Goal: Task Accomplishment & Management: Use online tool/utility

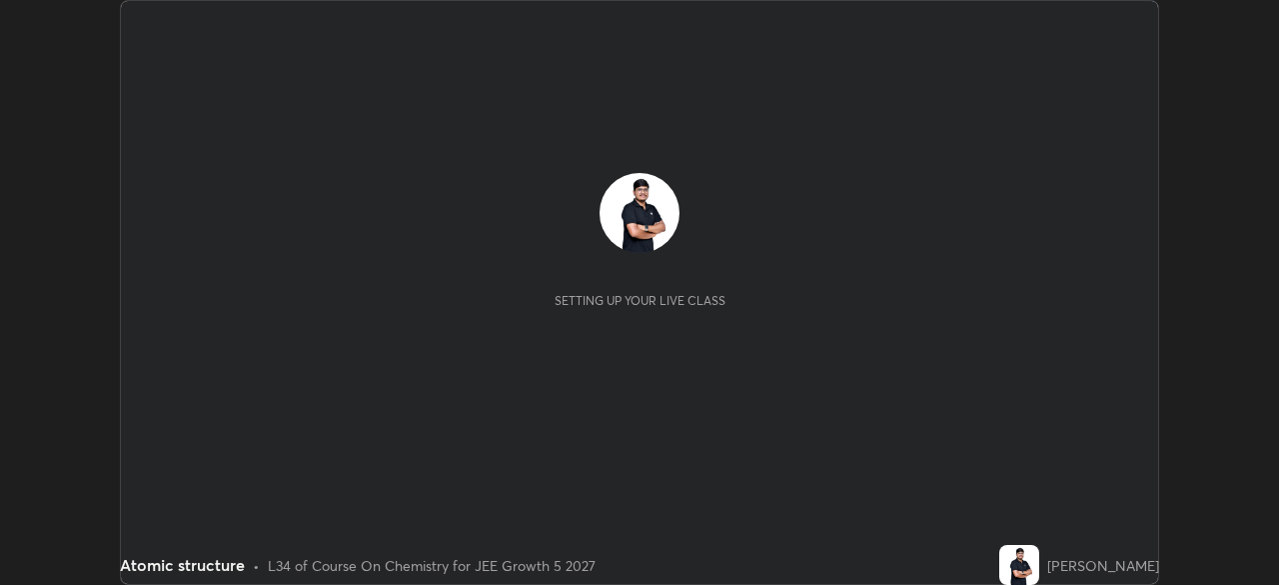
scroll to position [585, 1278]
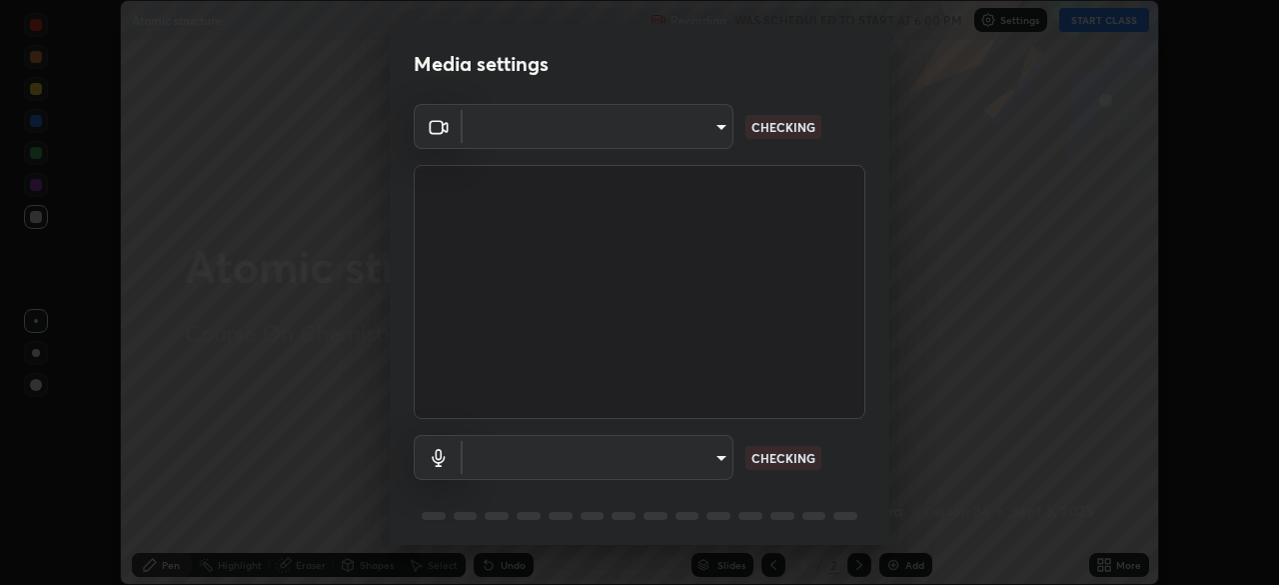
type input "05e465ff83a2709560b00517cc20afcec0d8c6759013130505a18faaf77a7109"
click at [574, 463] on body "Erase all Atomic structure Recording WAS SCHEDULED TO START AT 6:00 PM Settings…" at bounding box center [639, 292] width 1279 height 585
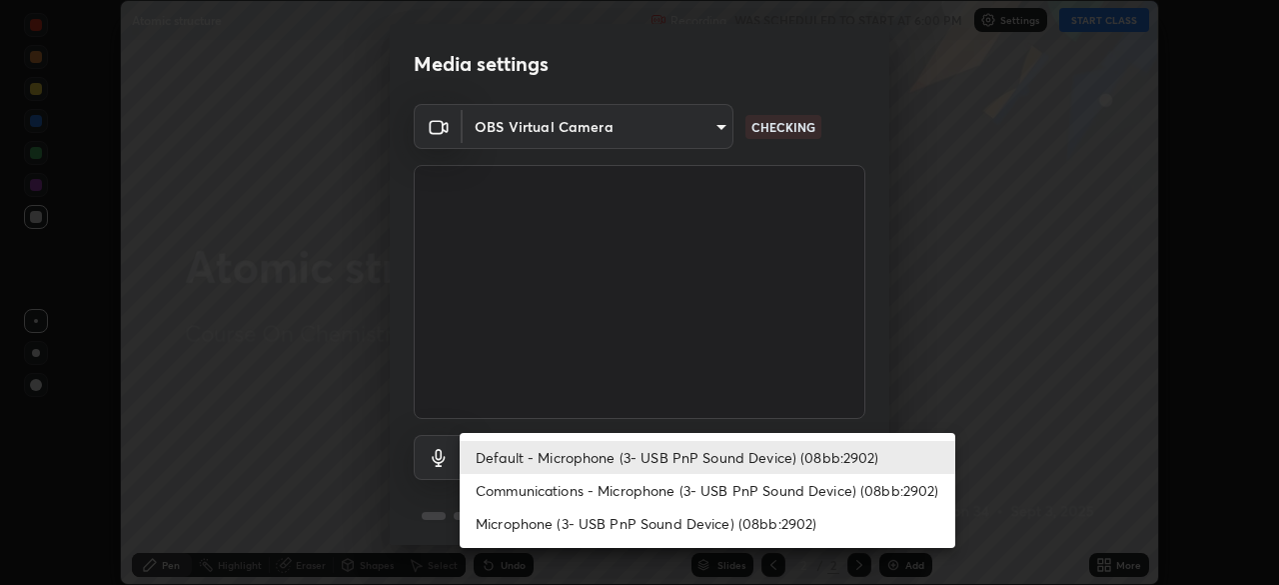
click at [535, 500] on li "Communications - Microphone (3- USB PnP Sound Device) (08bb:2902)" at bounding box center [708, 490] width 496 height 33
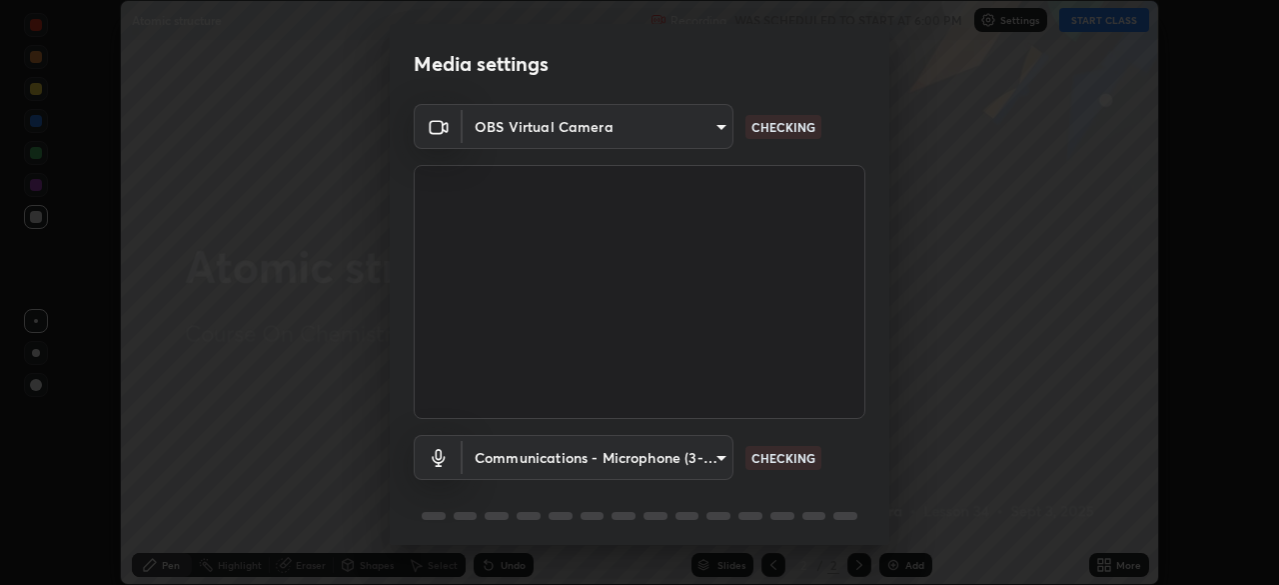
click at [536, 464] on body "Erase all Atomic structure Recording WAS SCHEDULED TO START AT 6:00 PM Settings…" at bounding box center [639, 292] width 1279 height 585
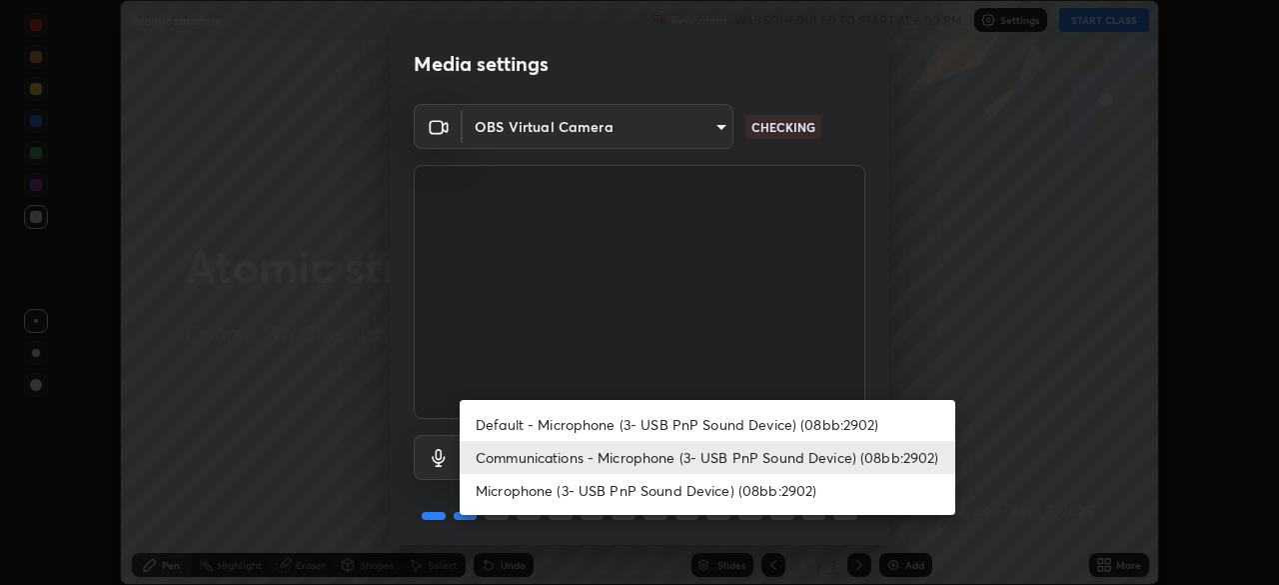
click at [528, 426] on li "Default - Microphone (3- USB PnP Sound Device) (08bb:2902)" at bounding box center [708, 424] width 496 height 33
type input "default"
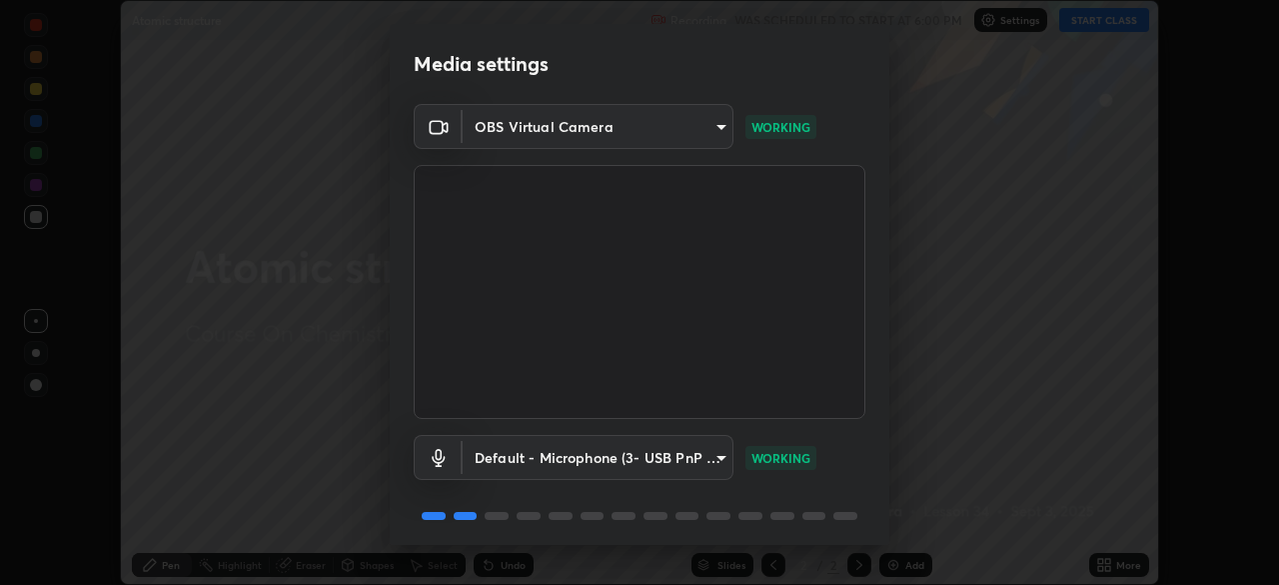
scroll to position [71, 0]
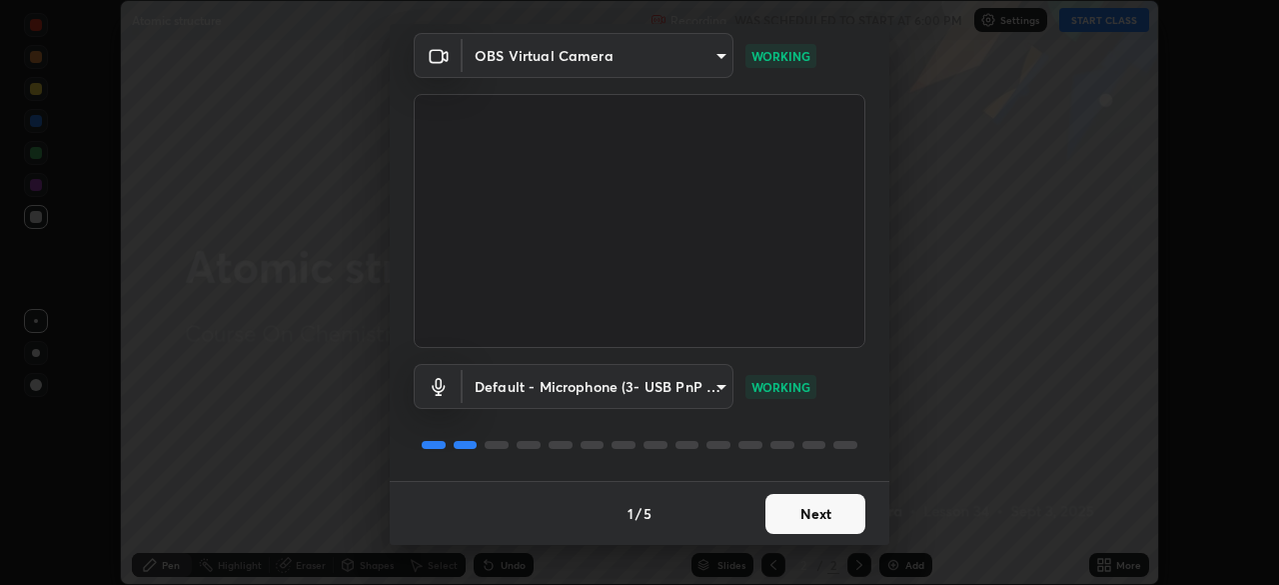
click at [801, 520] on button "Next" at bounding box center [816, 514] width 100 height 40
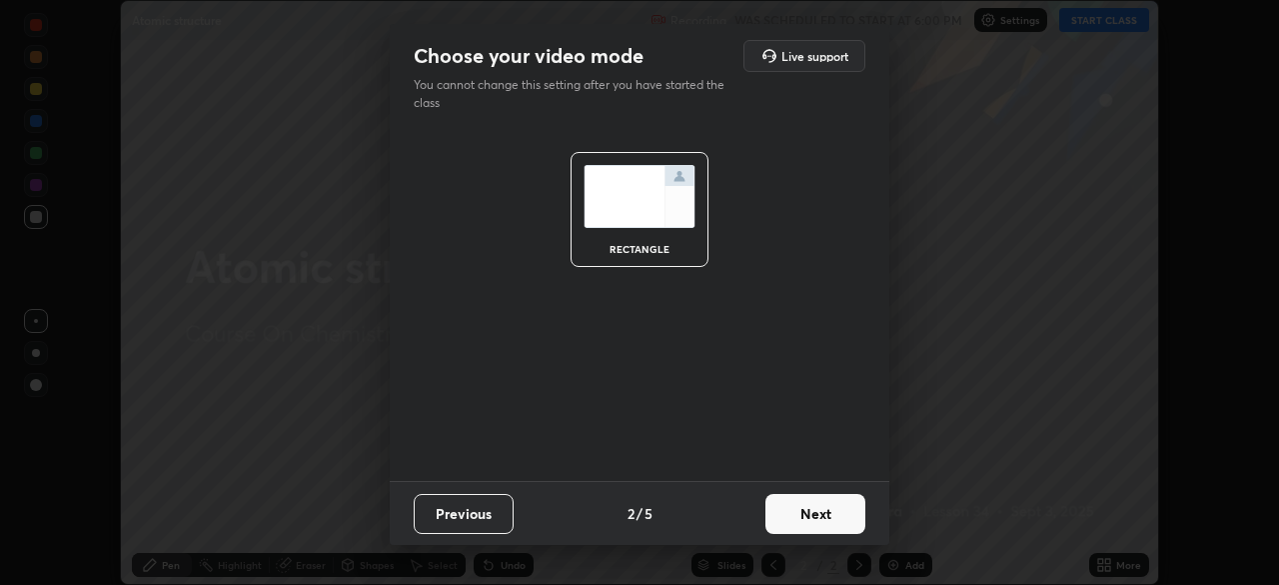
scroll to position [0, 0]
click at [805, 524] on button "Next" at bounding box center [816, 514] width 100 height 40
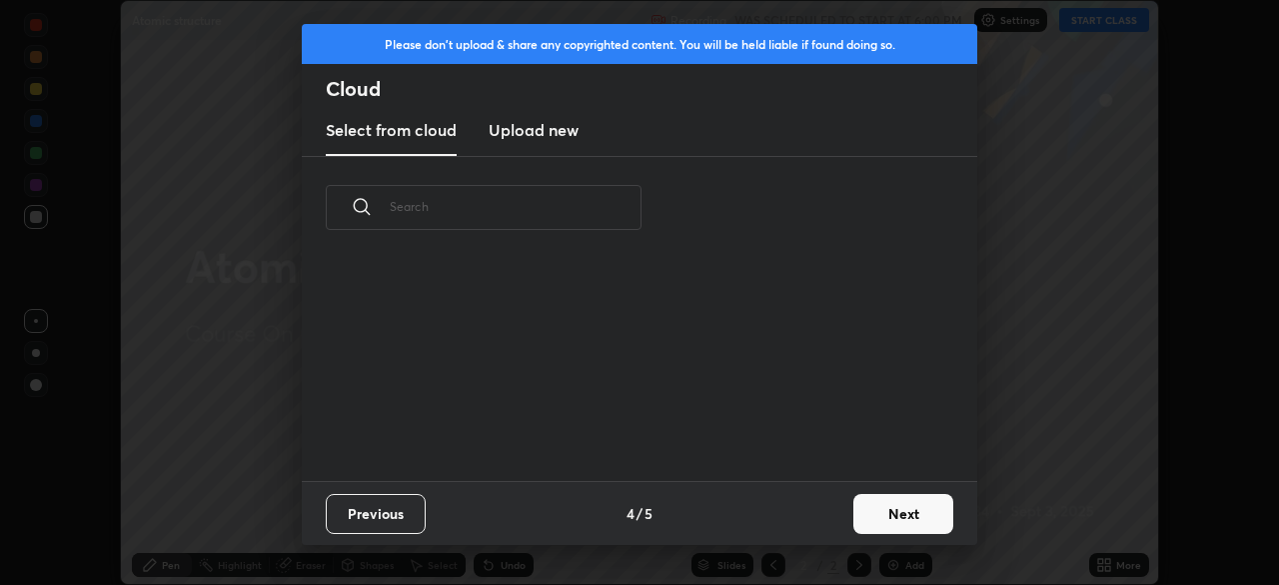
click at [822, 526] on div "Previous 4 / 5 Next" at bounding box center [640, 513] width 676 height 64
click at [892, 516] on button "Next" at bounding box center [904, 514] width 100 height 40
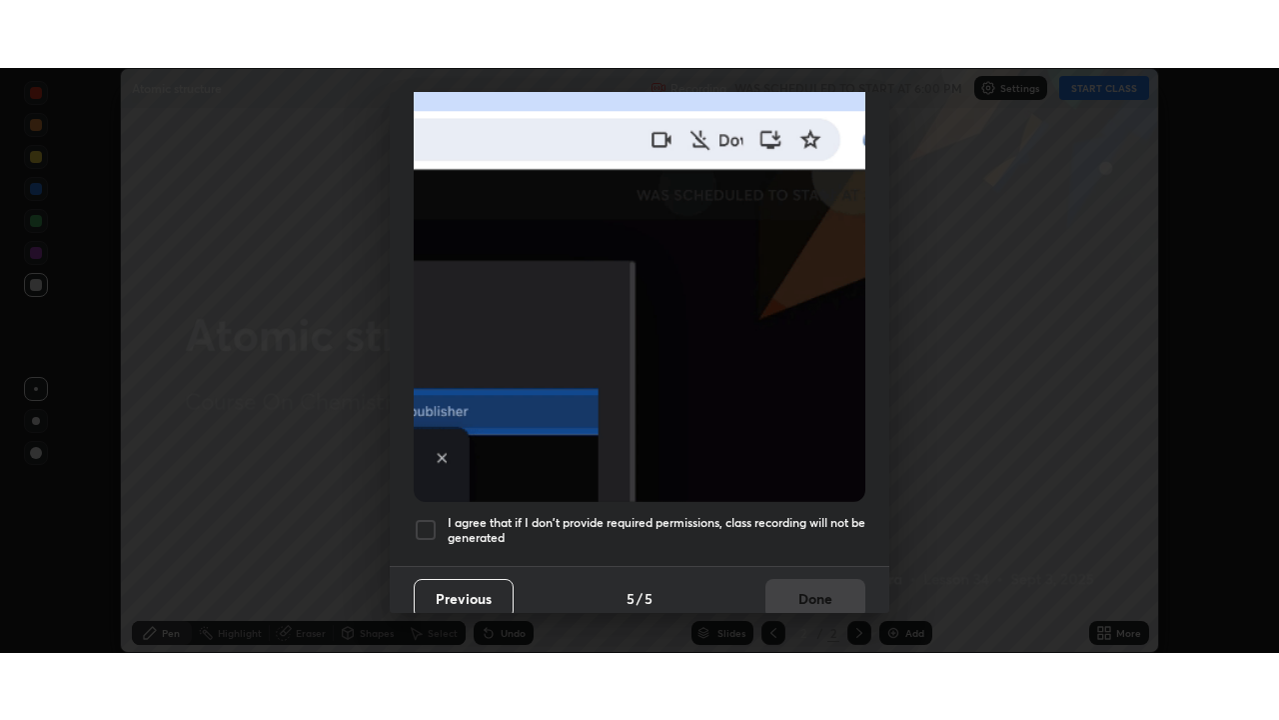
scroll to position [479, 0]
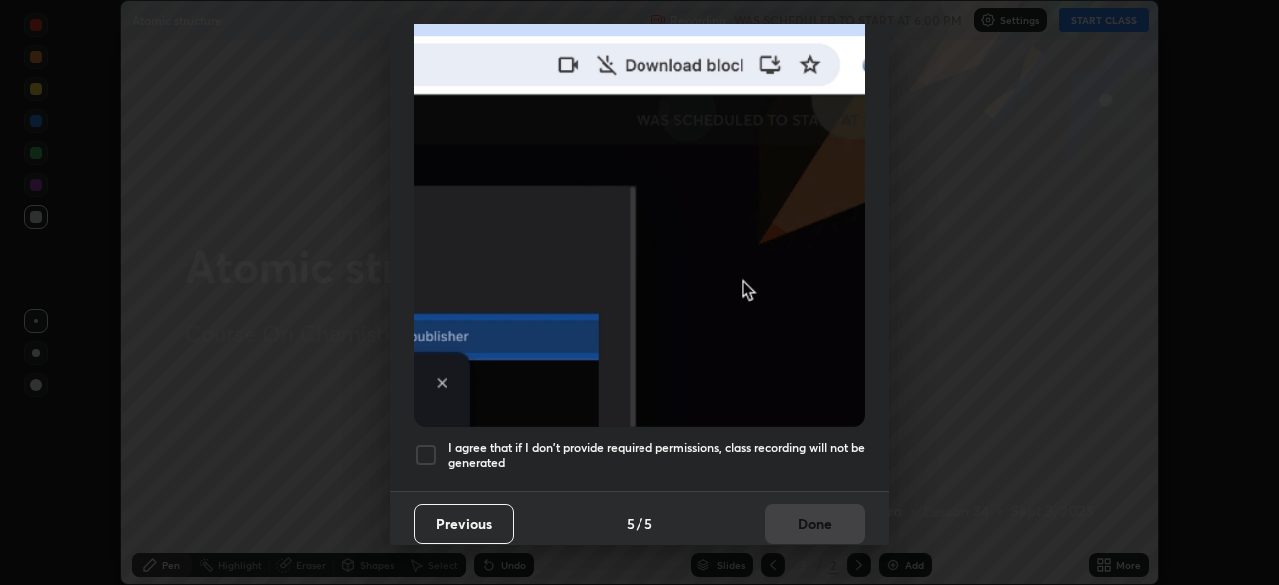
click at [430, 443] on div at bounding box center [426, 455] width 24 height 24
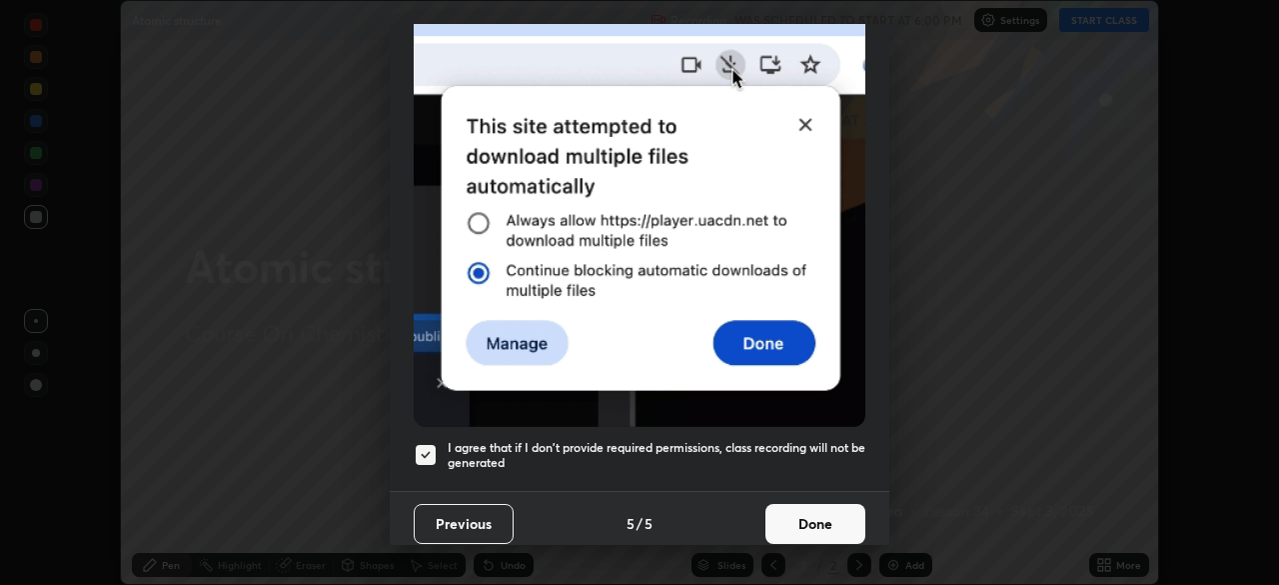
click at [783, 504] on button "Done" at bounding box center [816, 524] width 100 height 40
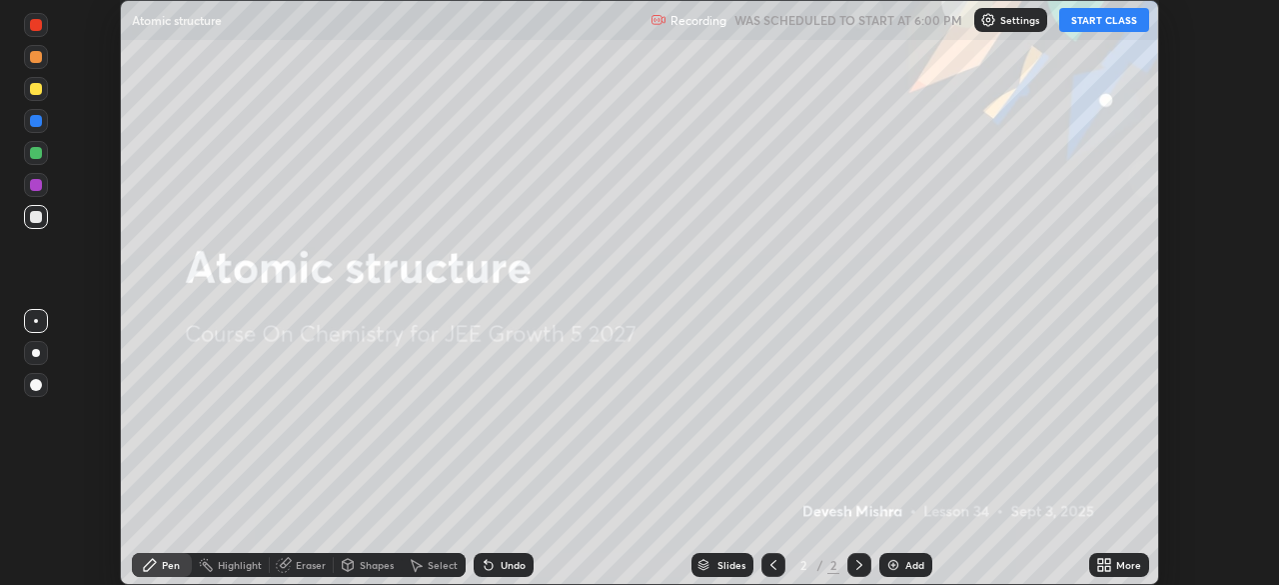
click at [1091, 24] on button "START CLASS" at bounding box center [1104, 20] width 90 height 24
click at [1100, 561] on icon at bounding box center [1100, 561] width 5 height 5
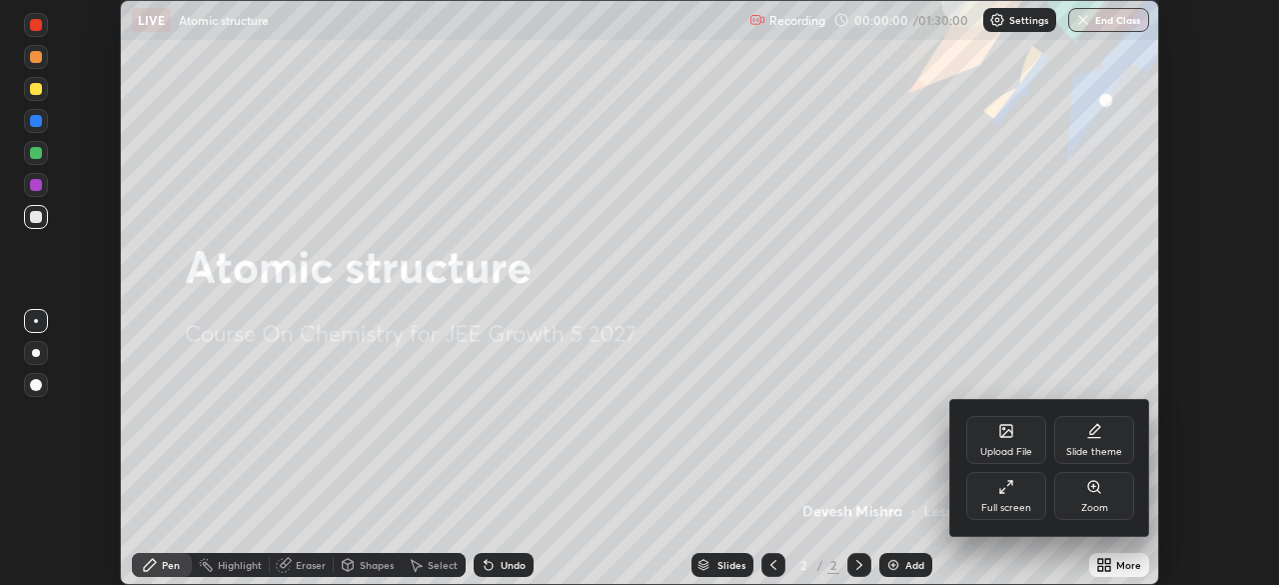
click at [1009, 488] on icon at bounding box center [1007, 487] width 16 height 16
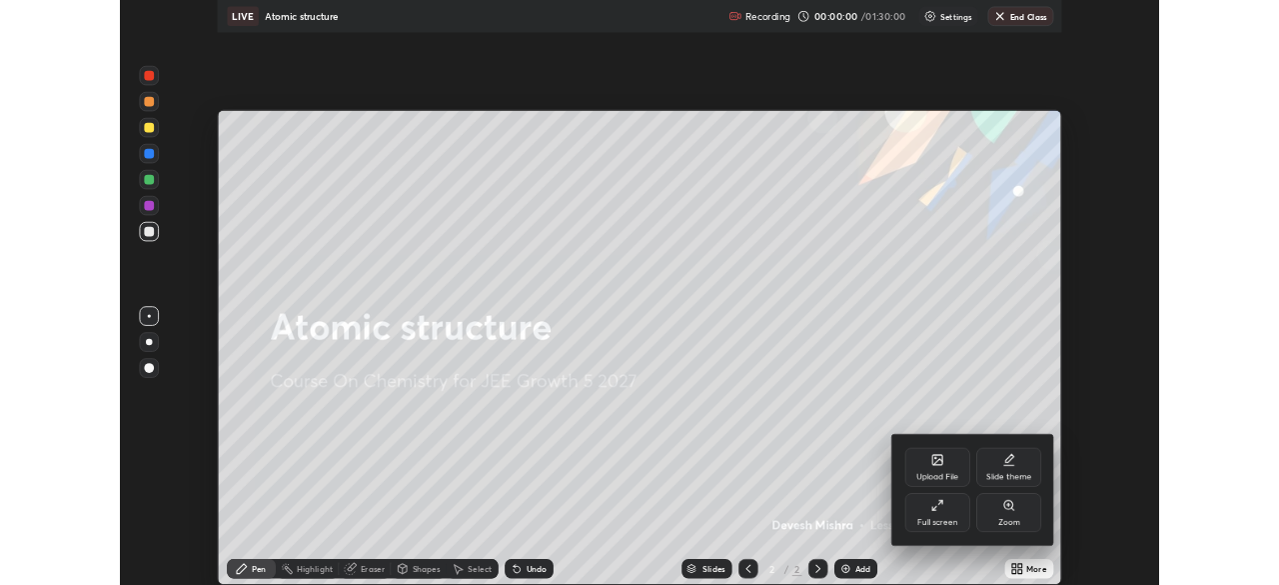
scroll to position [720, 1279]
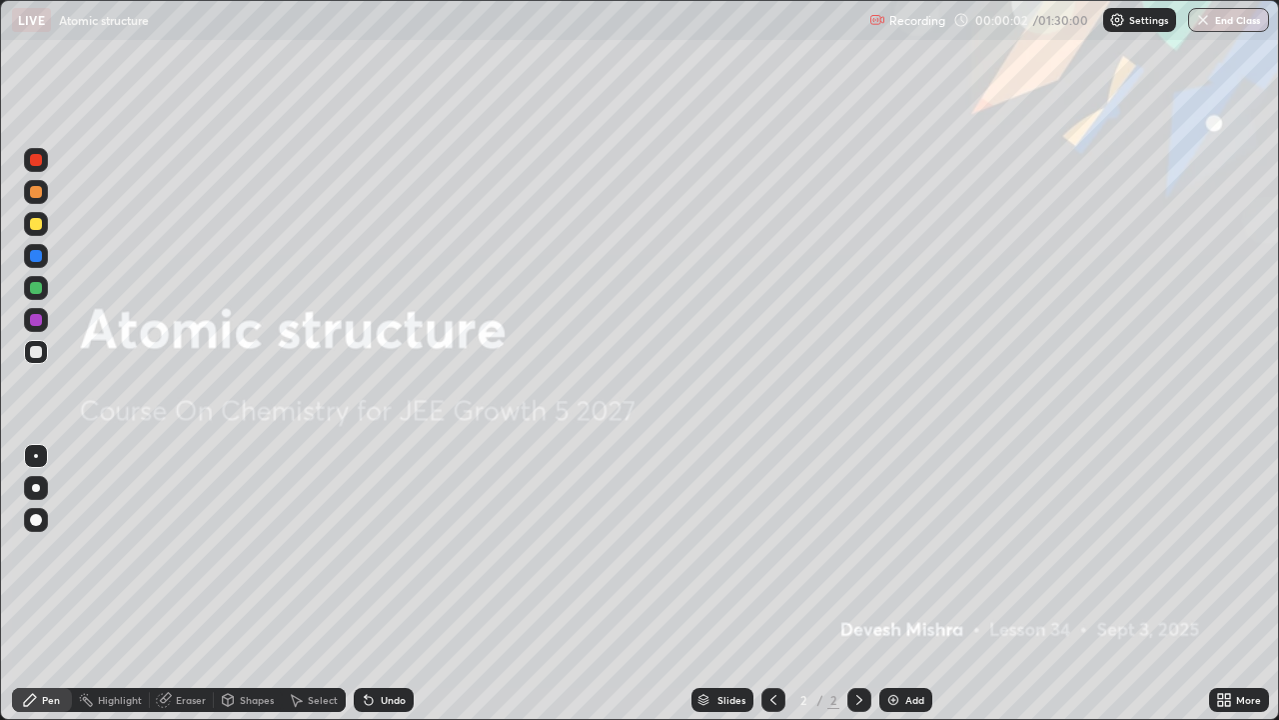
click at [896, 584] on img at bounding box center [894, 700] width 16 height 16
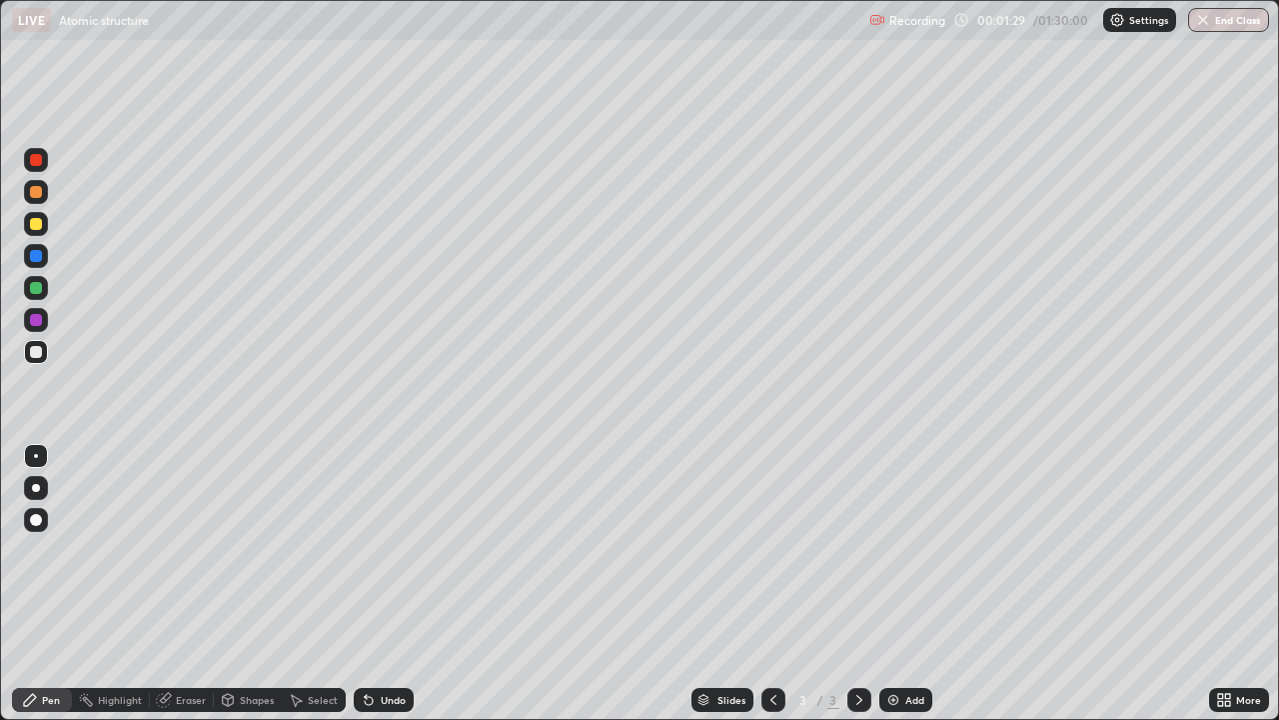
click at [37, 289] on div at bounding box center [36, 288] width 12 height 12
click at [366, 584] on icon at bounding box center [369, 701] width 8 height 8
click at [365, 584] on icon at bounding box center [369, 701] width 8 height 8
click at [365, 584] on icon at bounding box center [366, 696] width 2 height 2
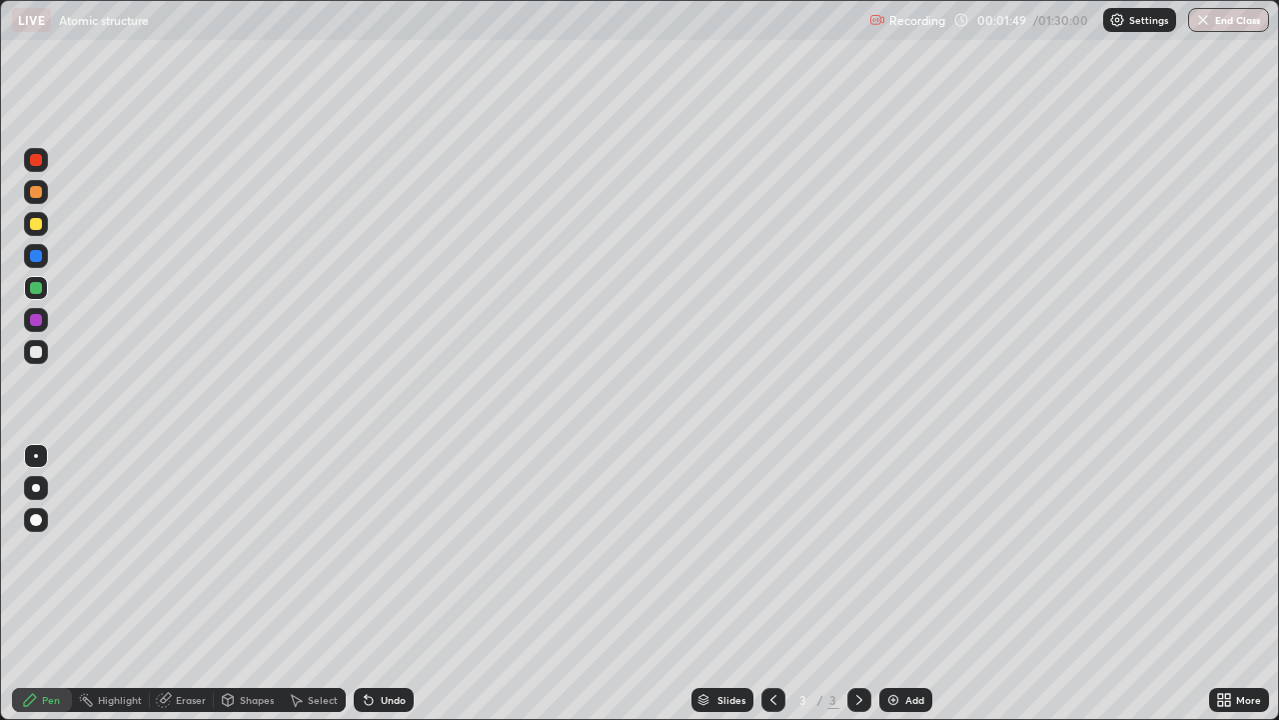
click at [365, 584] on icon at bounding box center [366, 696] width 2 height 2
click at [34, 224] on div at bounding box center [36, 224] width 12 height 12
click at [880, 584] on div "Add" at bounding box center [906, 700] width 53 height 24
click at [37, 351] on div at bounding box center [36, 352] width 12 height 12
click at [33, 162] on div at bounding box center [36, 160] width 12 height 12
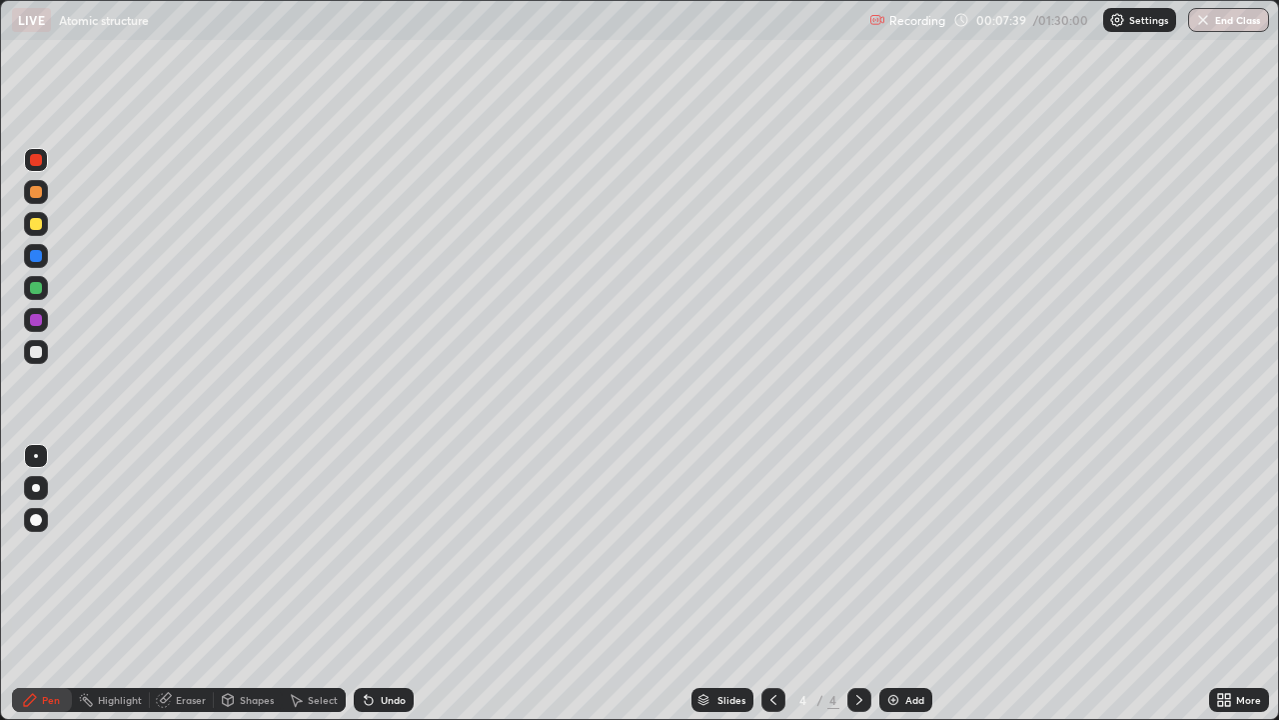
click at [365, 584] on icon at bounding box center [369, 701] width 8 height 8
click at [367, 584] on icon at bounding box center [369, 701] width 8 height 8
click at [370, 584] on icon at bounding box center [369, 700] width 16 height 16
click at [366, 584] on icon at bounding box center [369, 701] width 8 height 8
click at [365, 584] on icon at bounding box center [369, 701] width 8 height 8
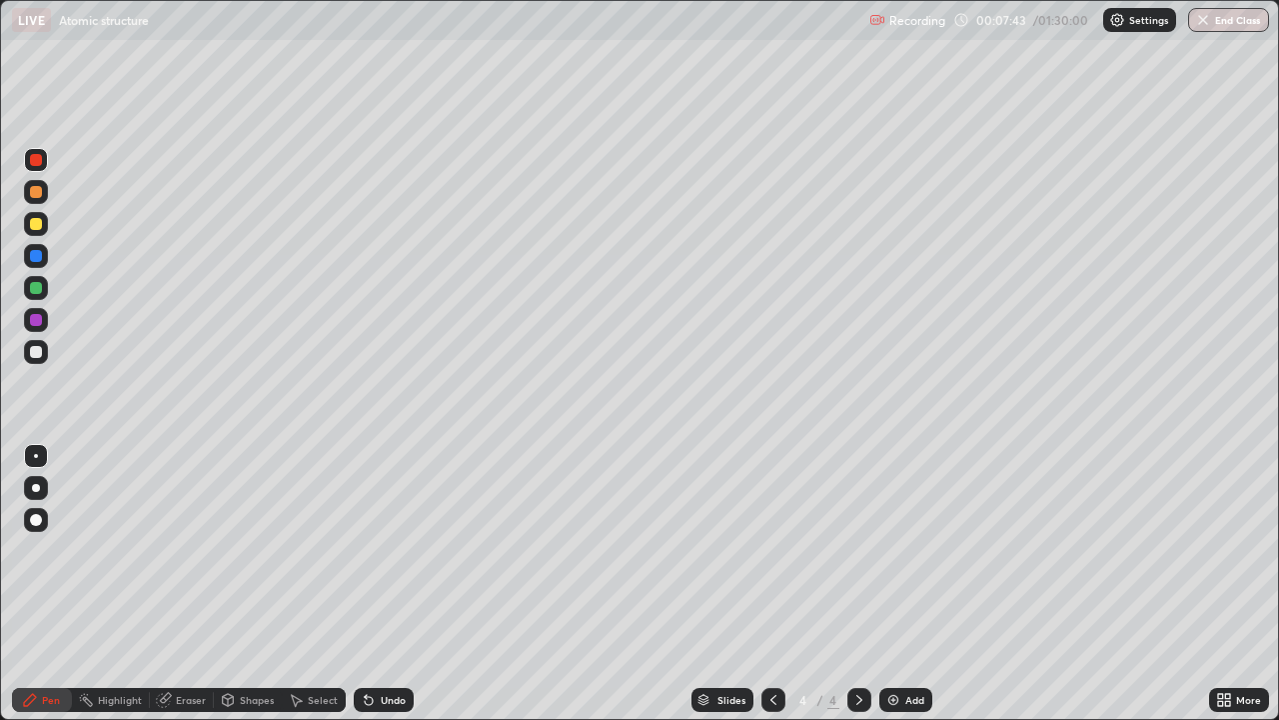
click at [365, 584] on icon at bounding box center [366, 696] width 2 height 2
click at [35, 356] on div at bounding box center [36, 352] width 12 height 12
click at [34, 352] on div at bounding box center [36, 352] width 12 height 12
click at [38, 163] on div at bounding box center [36, 160] width 12 height 12
click at [37, 325] on div at bounding box center [36, 320] width 12 height 12
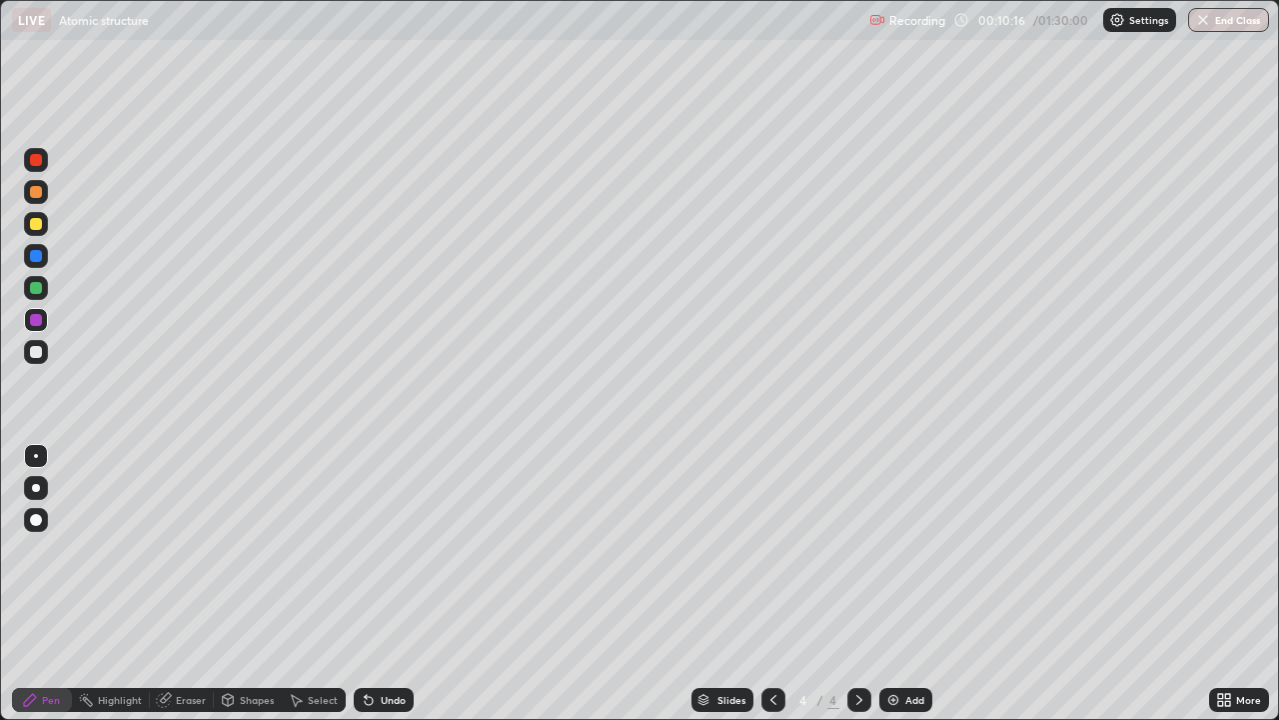
click at [35, 350] on div at bounding box center [36, 352] width 12 height 12
click at [890, 584] on img at bounding box center [894, 700] width 16 height 16
click at [40, 158] on div at bounding box center [36, 160] width 12 height 12
click at [367, 584] on icon at bounding box center [369, 701] width 8 height 8
click at [36, 350] on div at bounding box center [36, 352] width 12 height 12
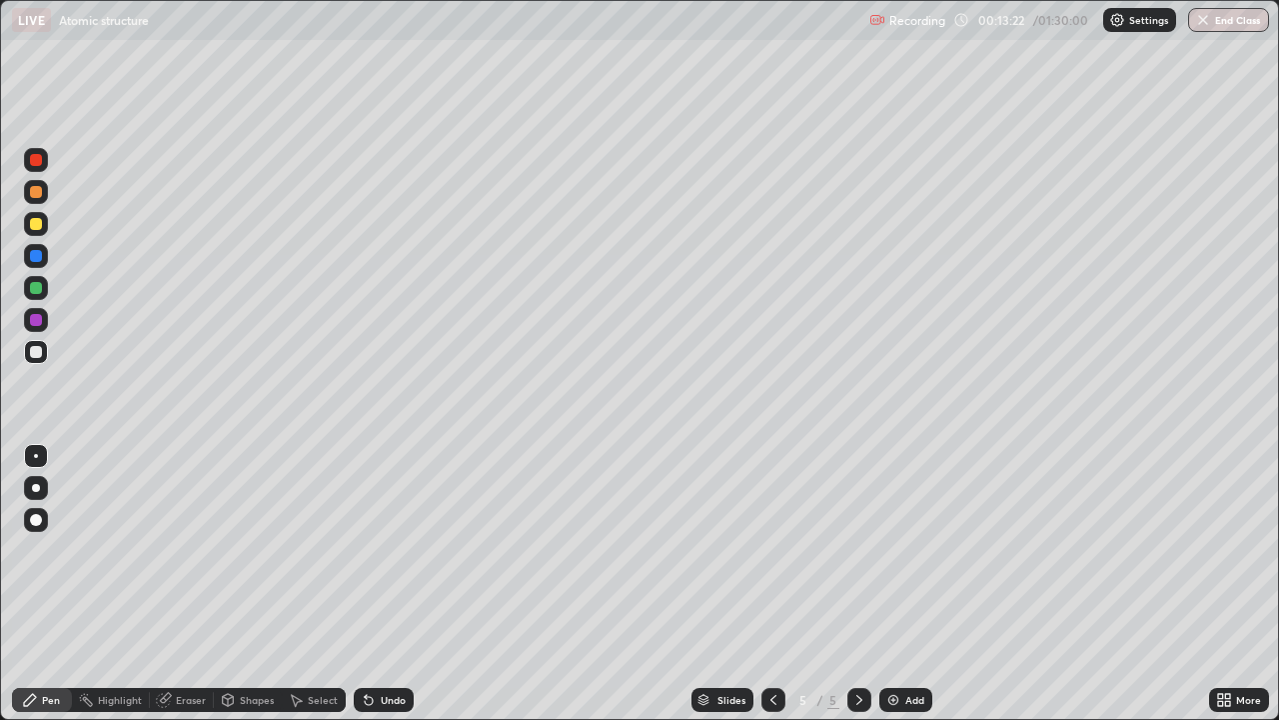
click at [366, 584] on icon at bounding box center [369, 701] width 8 height 8
click at [361, 584] on icon at bounding box center [369, 700] width 16 height 16
click at [35, 320] on div at bounding box center [36, 320] width 12 height 12
click at [893, 584] on img at bounding box center [894, 700] width 16 height 16
click at [772, 584] on icon at bounding box center [774, 700] width 16 height 16
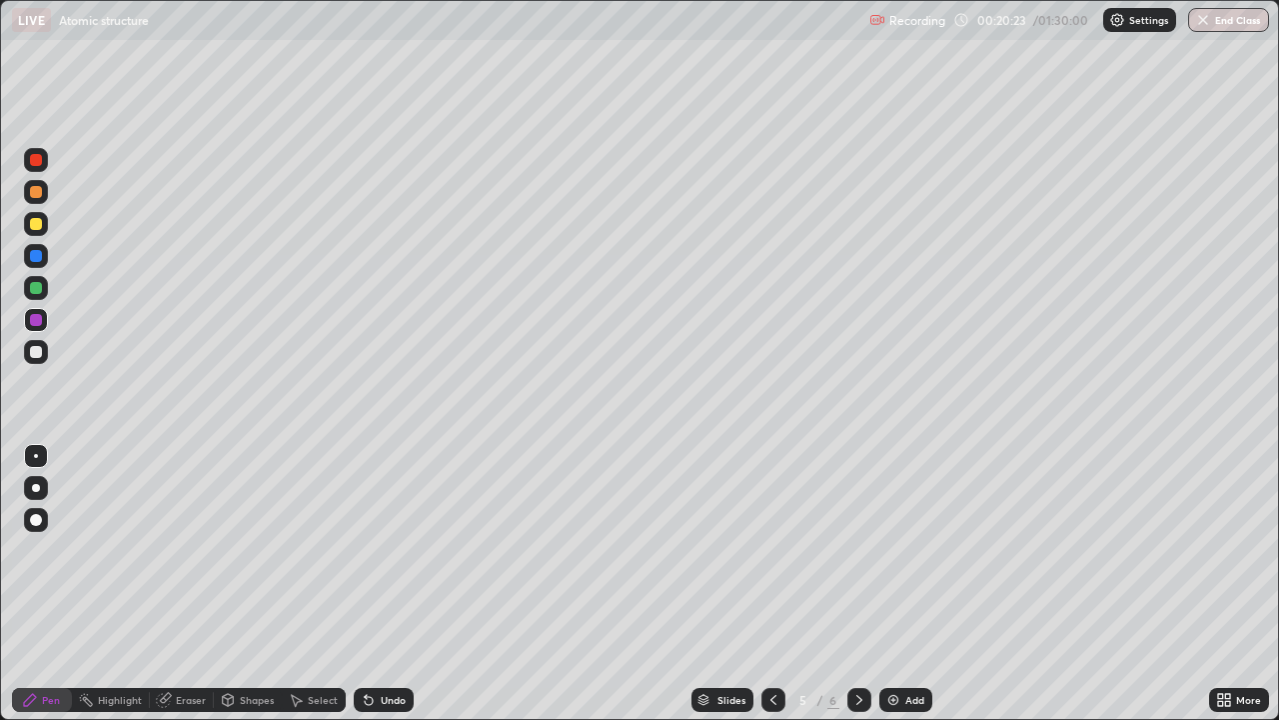
click at [893, 584] on img at bounding box center [894, 700] width 16 height 16
click at [36, 354] on div at bounding box center [36, 352] width 12 height 12
click at [32, 290] on div at bounding box center [36, 288] width 12 height 12
click at [38, 165] on div at bounding box center [36, 160] width 12 height 12
click at [363, 584] on icon at bounding box center [369, 700] width 16 height 16
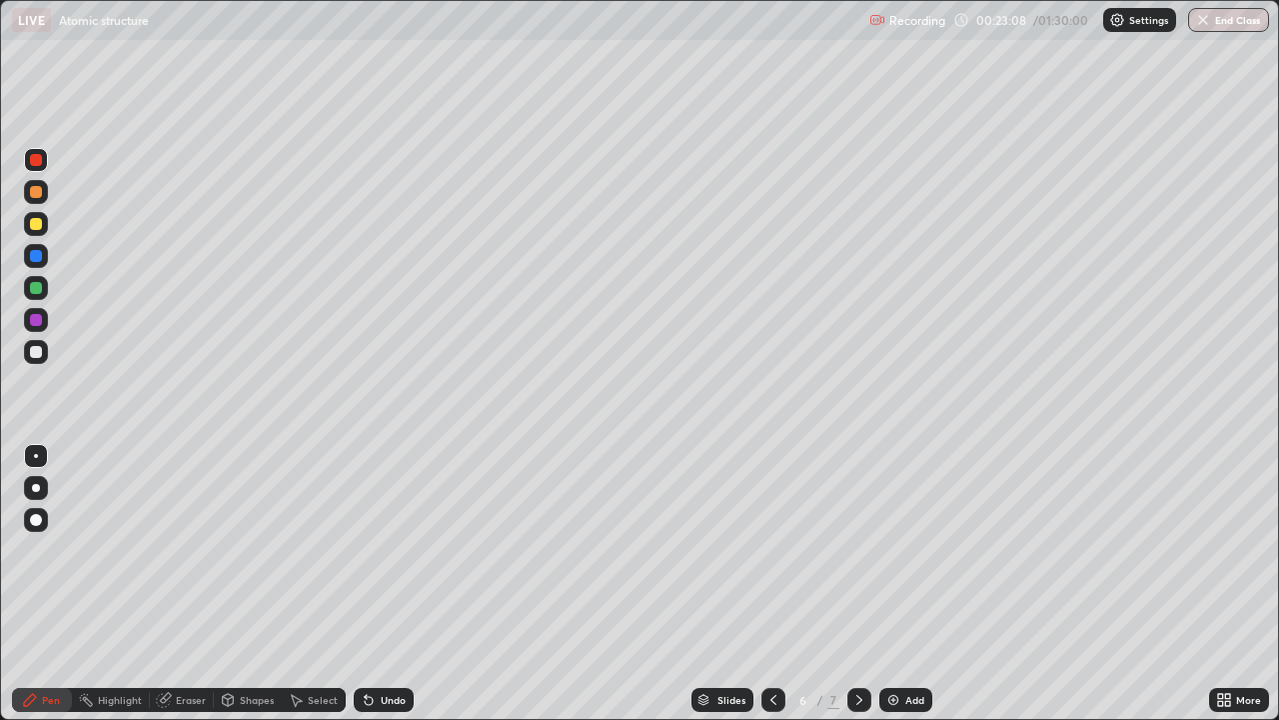
click at [367, 584] on icon at bounding box center [369, 701] width 8 height 8
click at [231, 584] on icon at bounding box center [228, 700] width 11 height 12
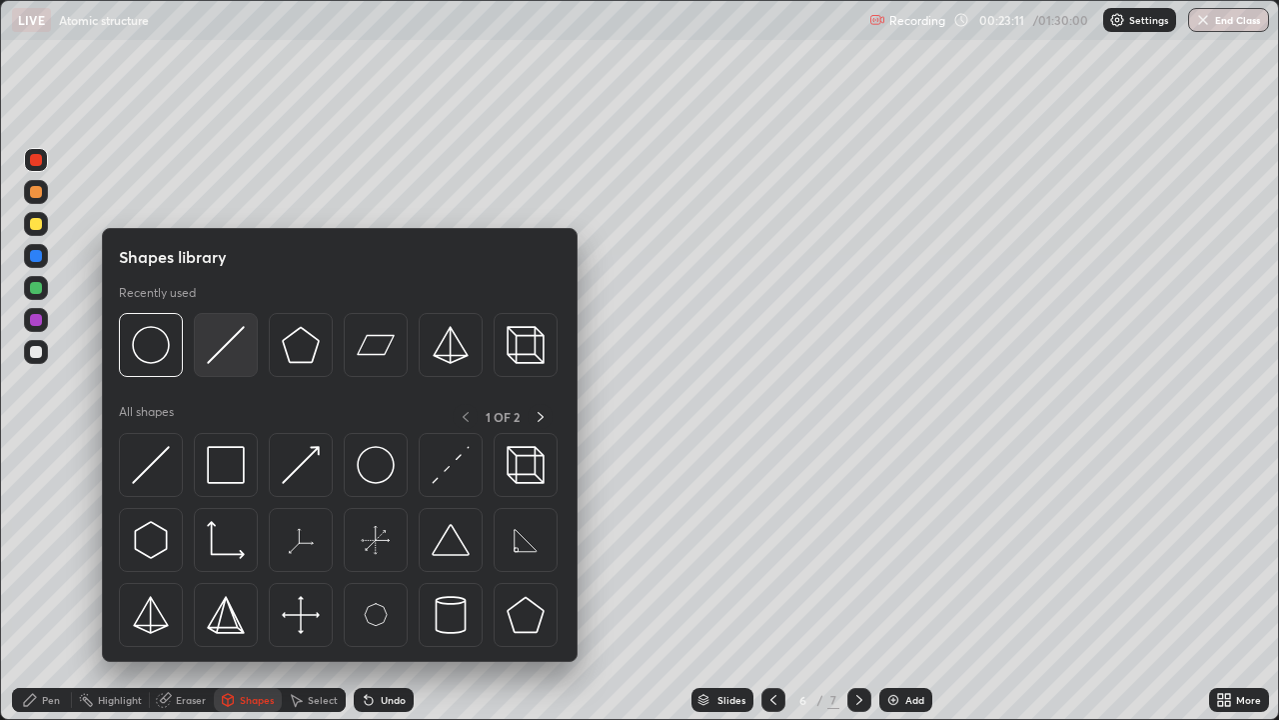
click at [216, 359] on img at bounding box center [226, 345] width 38 height 38
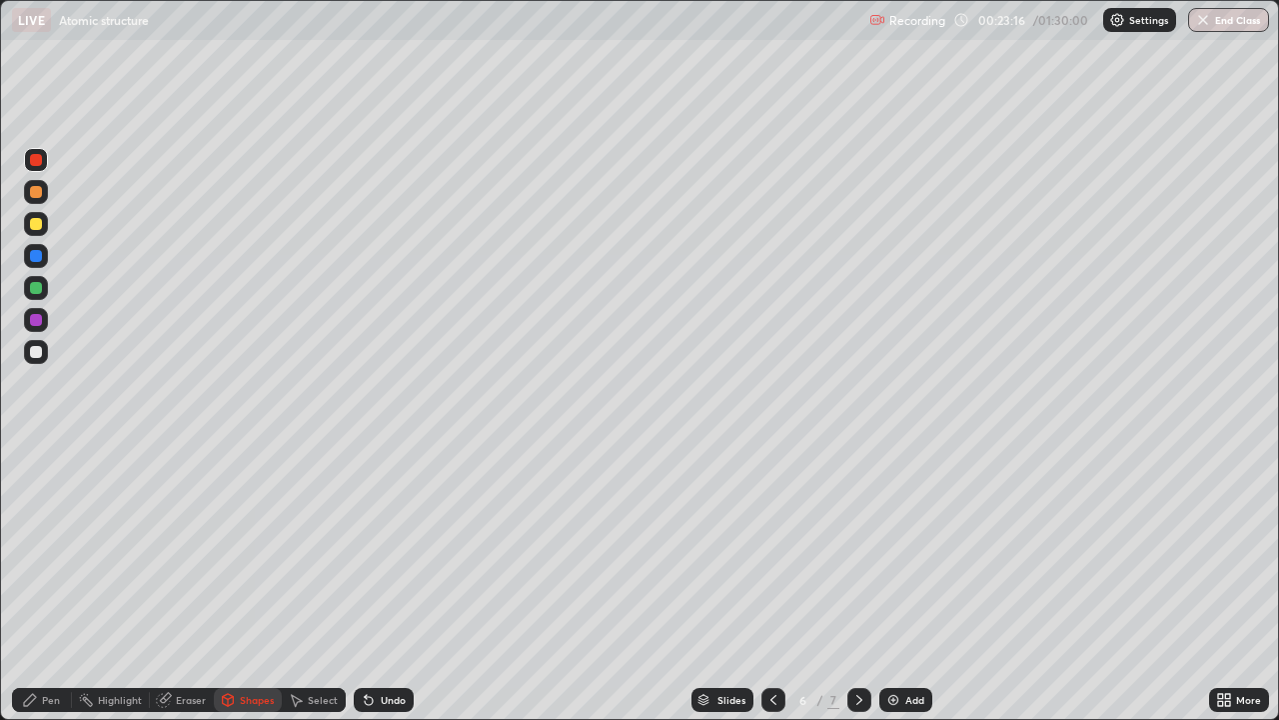
click at [299, 584] on icon at bounding box center [296, 700] width 16 height 16
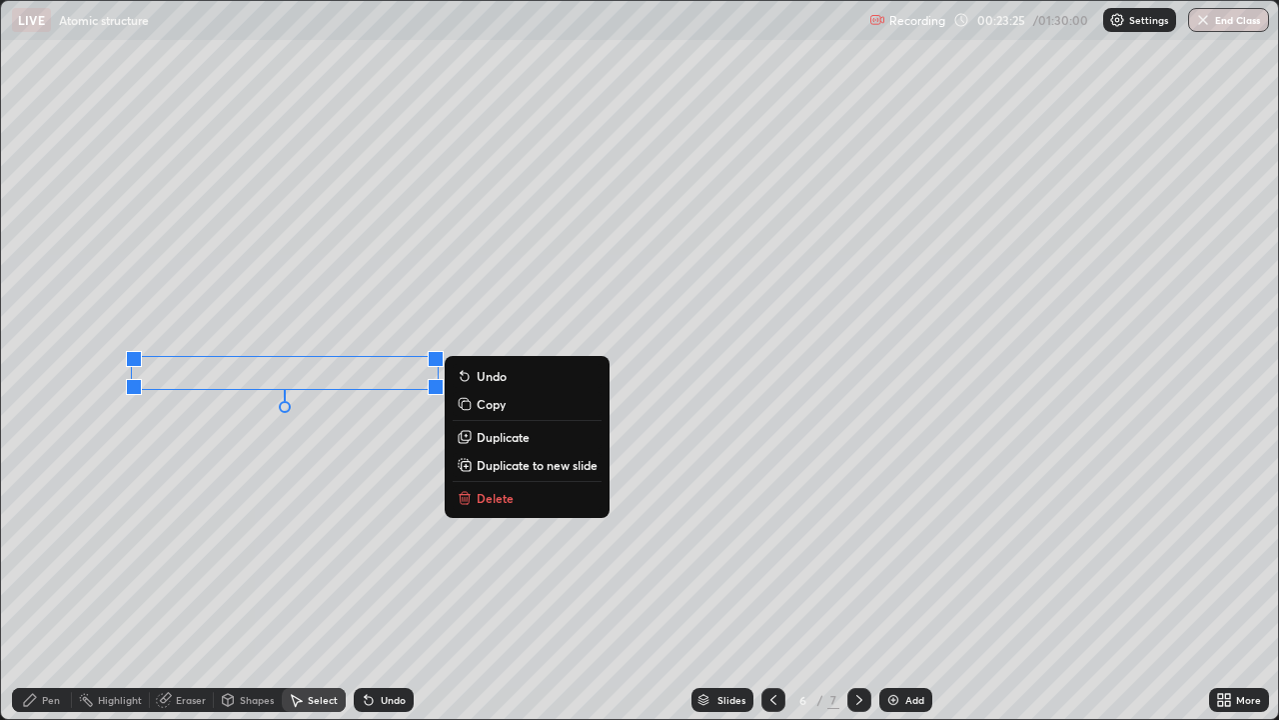
click at [196, 446] on div "0 ° Undo Copy Duplicate Duplicate to new slide Delete" at bounding box center [639, 360] width 1277 height 718
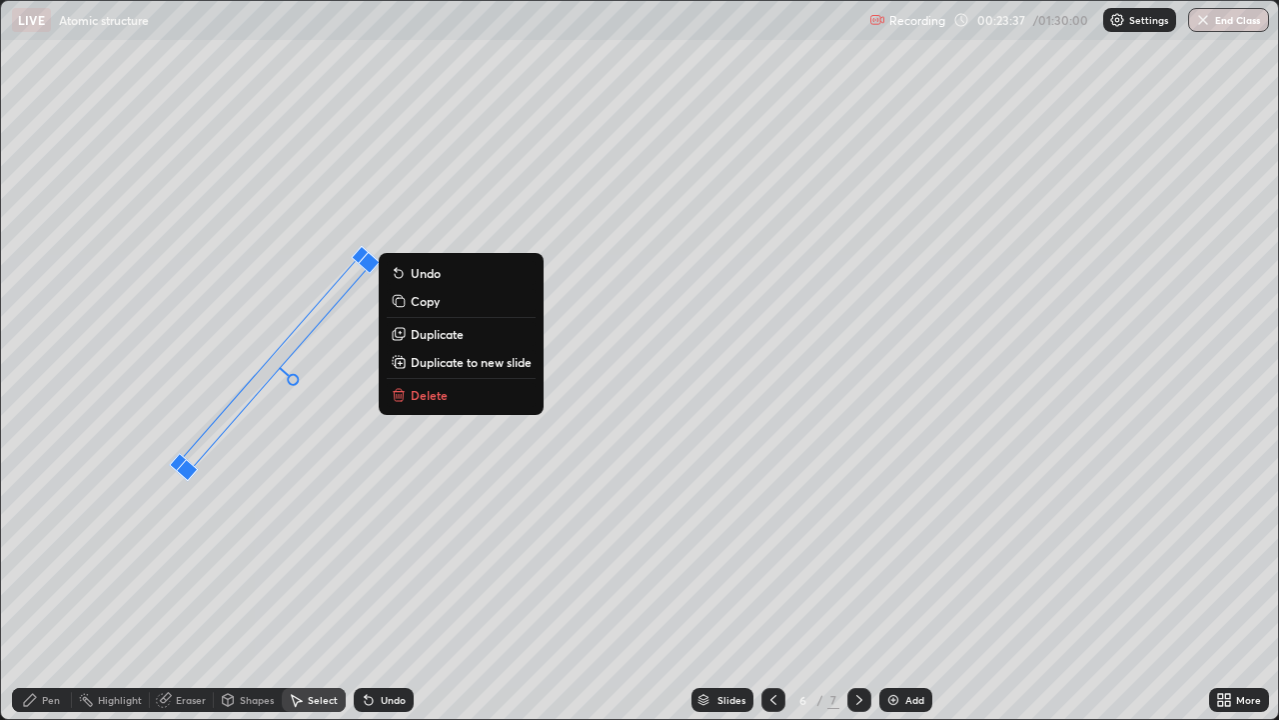
click at [215, 534] on div "49 ° Undo Copy Duplicate Duplicate to new slide Delete" at bounding box center [639, 360] width 1277 height 718
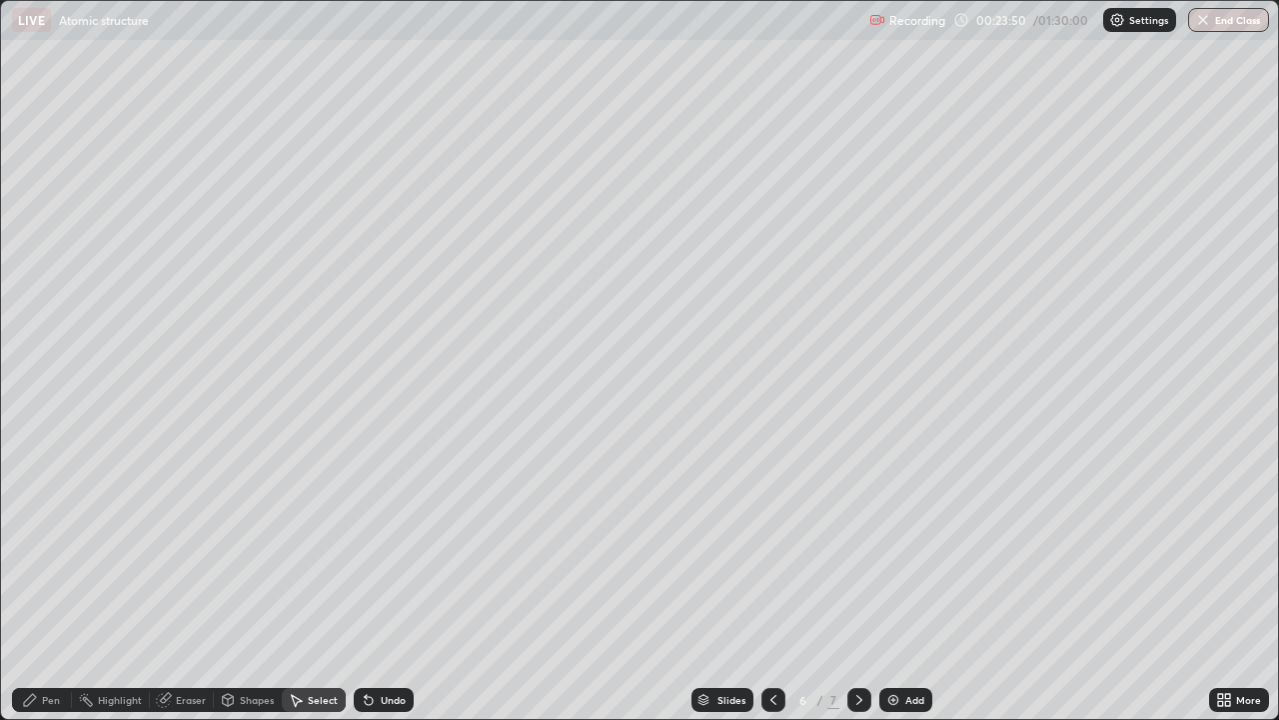
click at [32, 584] on div "Pen" at bounding box center [42, 700] width 60 height 24
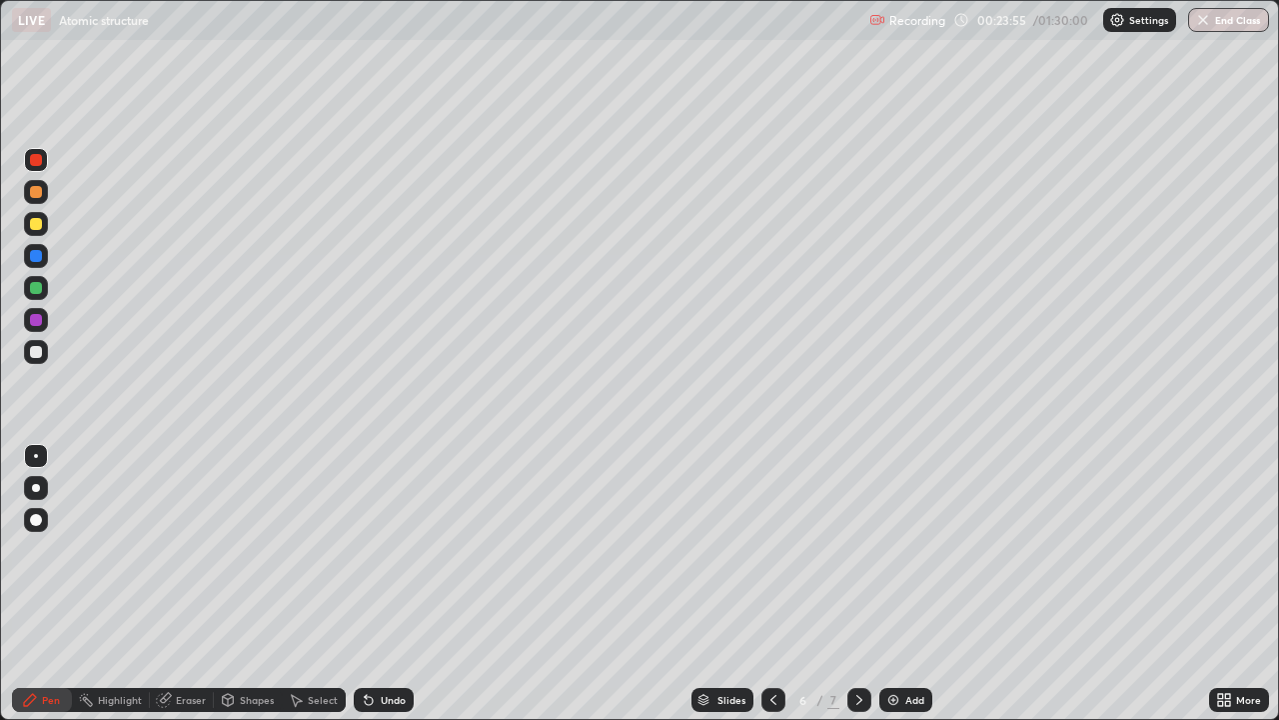
click at [365, 584] on icon at bounding box center [366, 696] width 2 height 2
click at [33, 259] on div at bounding box center [36, 256] width 12 height 12
click at [228, 584] on icon at bounding box center [228, 702] width 0 height 7
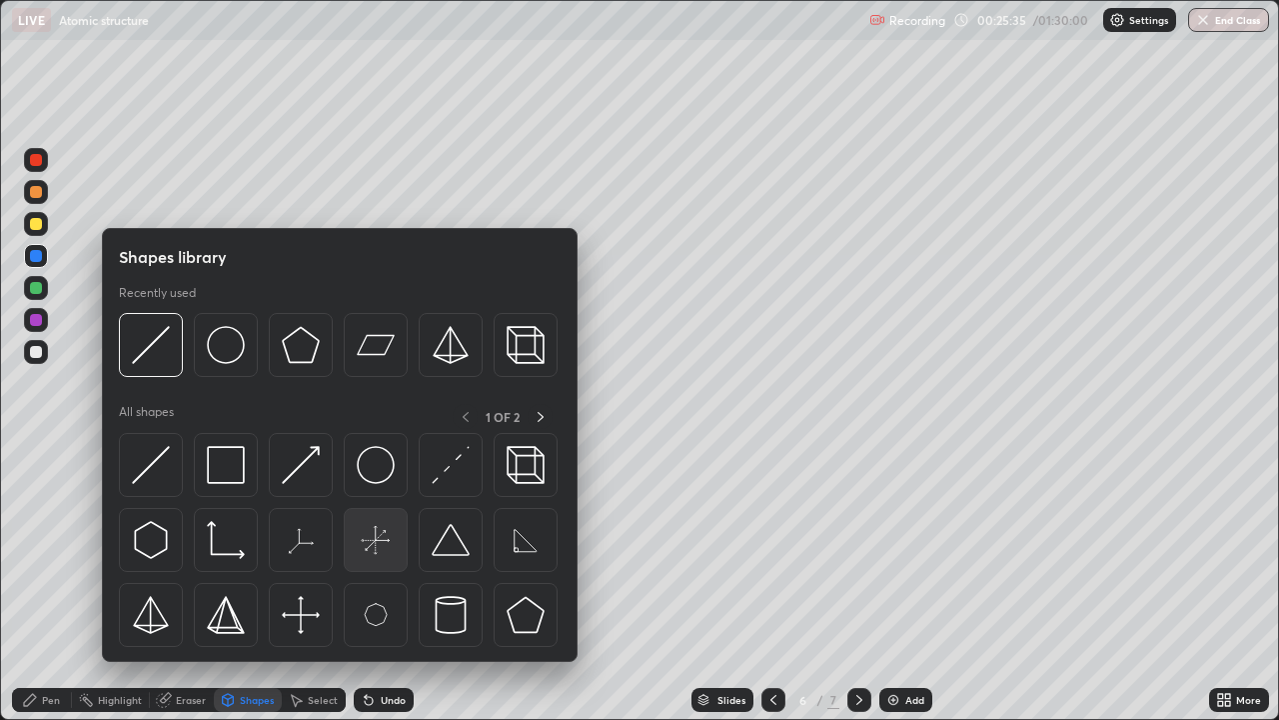
click at [367, 542] on img at bounding box center [376, 540] width 38 height 38
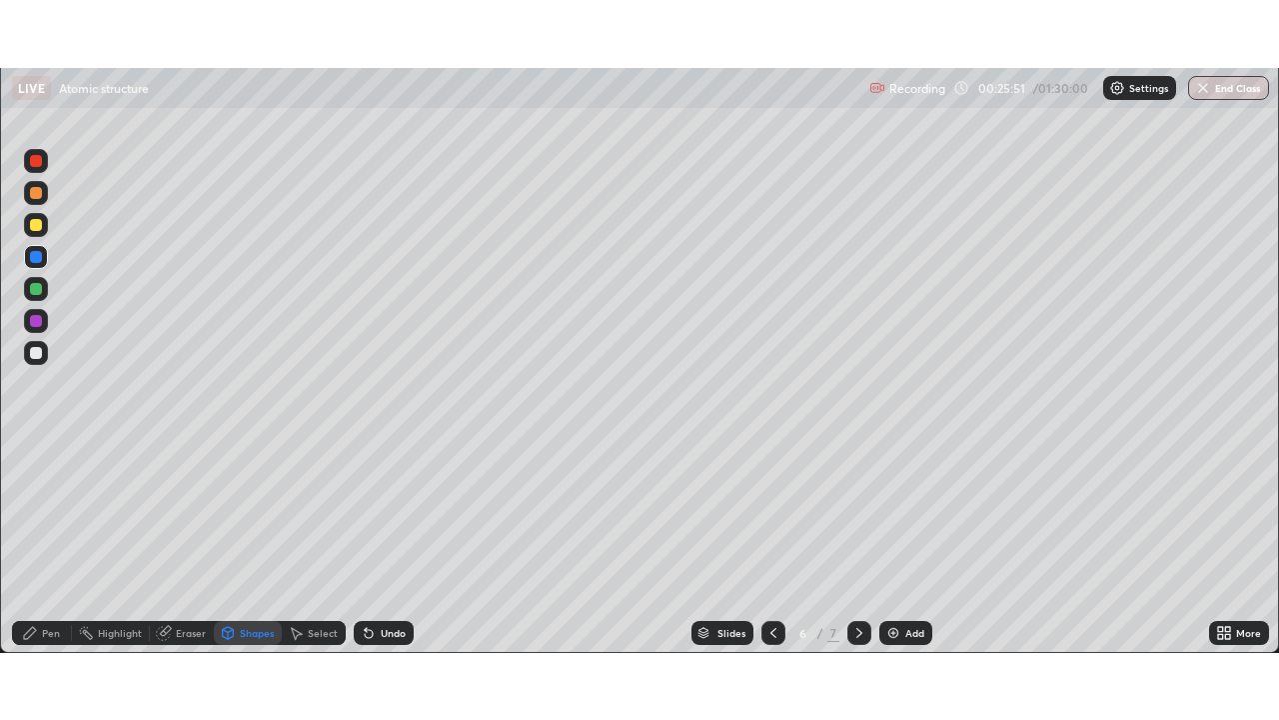
scroll to position [99367, 98672]
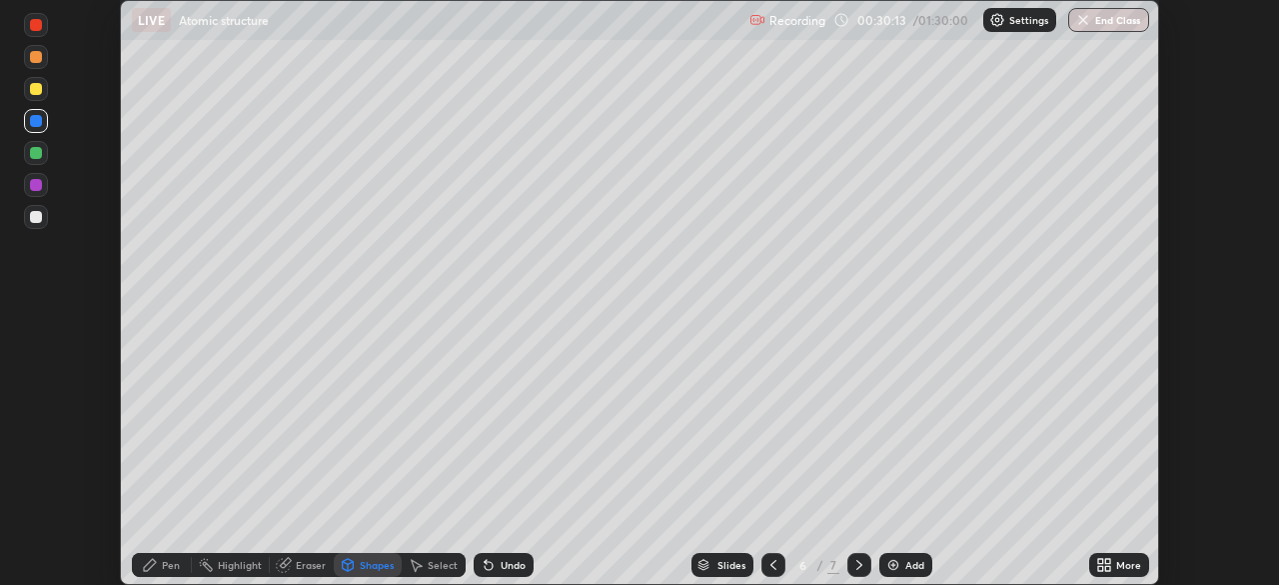
click at [888, 567] on img at bounding box center [894, 565] width 16 height 16
click at [1100, 568] on icon at bounding box center [1100, 568] width 5 height 5
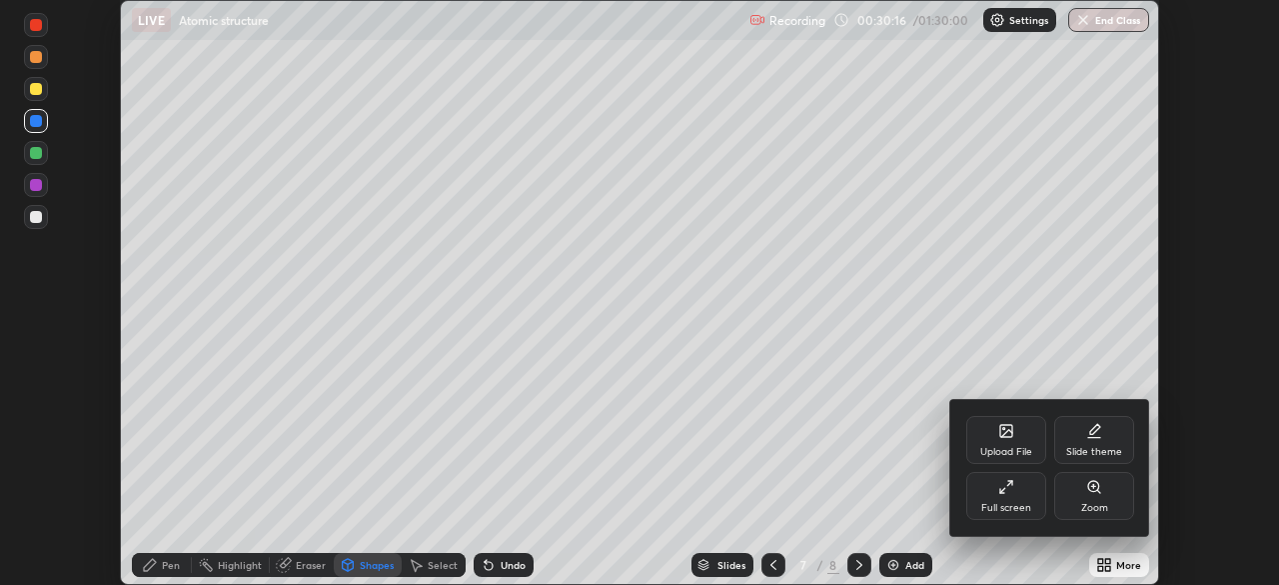
click at [1006, 504] on div "Full screen" at bounding box center [1007, 508] width 50 height 10
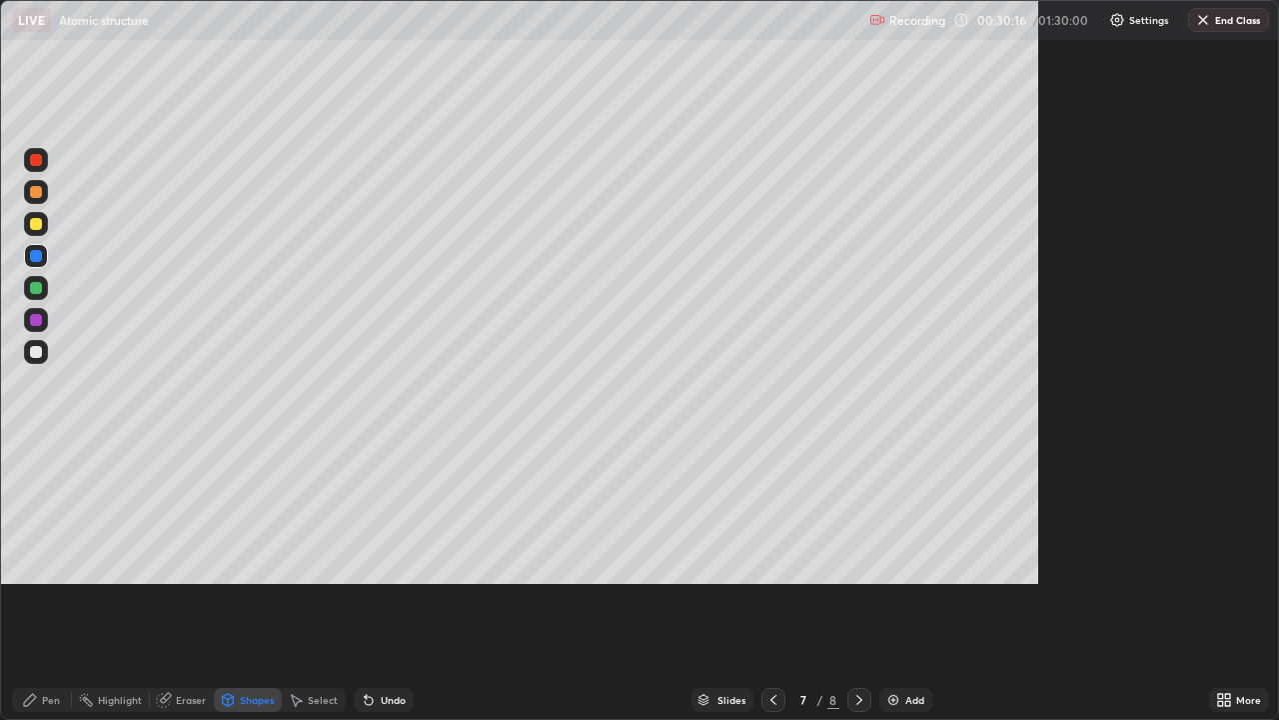
scroll to position [720, 1279]
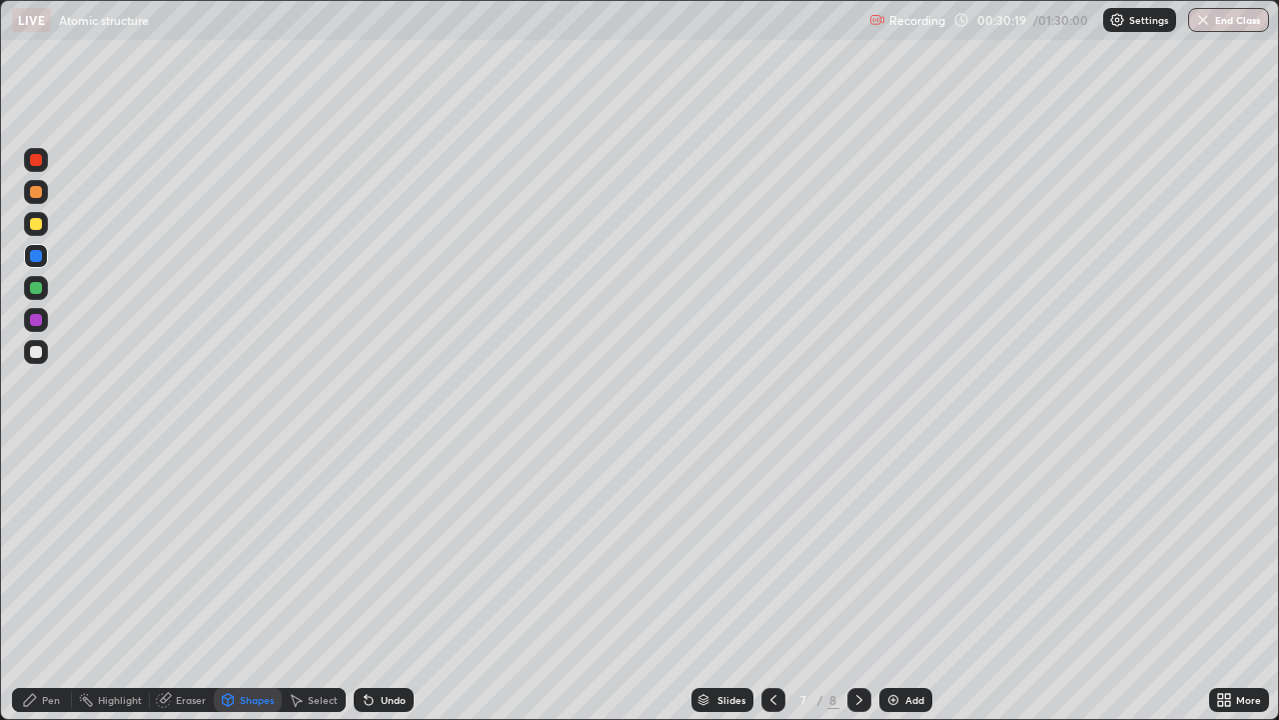
click at [36, 353] on div at bounding box center [36, 352] width 12 height 12
click at [45, 584] on div "Pen" at bounding box center [51, 700] width 18 height 10
click at [36, 320] on div at bounding box center [36, 320] width 12 height 12
click at [36, 161] on div at bounding box center [36, 160] width 12 height 12
click at [35, 226] on div at bounding box center [36, 224] width 12 height 12
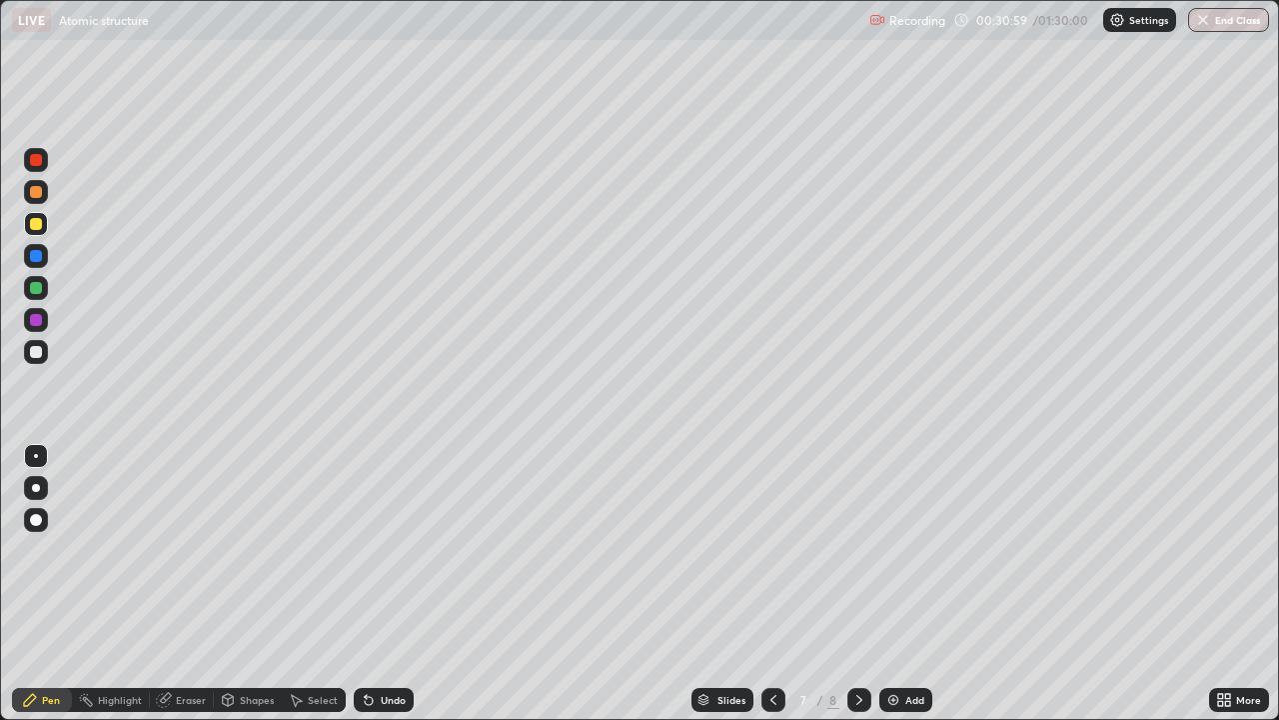
click at [39, 160] on div at bounding box center [36, 160] width 12 height 12
click at [39, 229] on div at bounding box center [36, 224] width 12 height 12
click at [32, 320] on div at bounding box center [36, 320] width 12 height 12
click at [891, 584] on img at bounding box center [894, 700] width 16 height 16
click at [30, 354] on div at bounding box center [36, 352] width 12 height 12
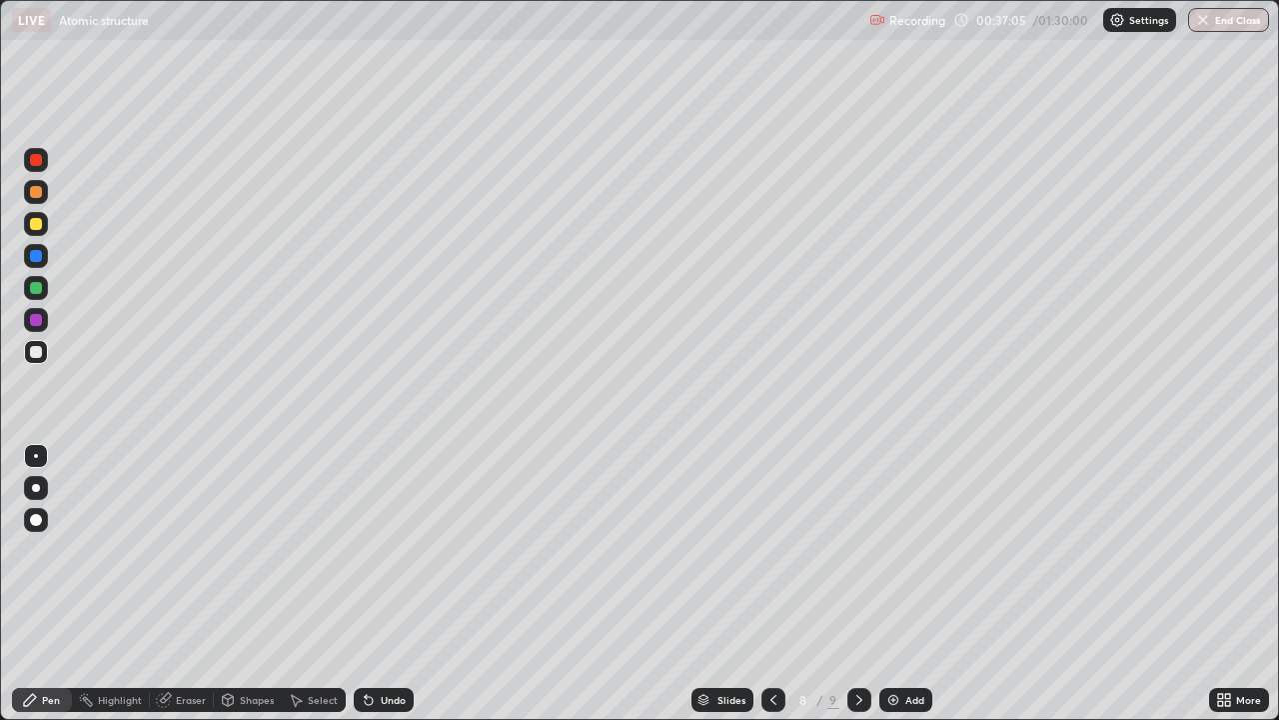
click at [164, 584] on icon at bounding box center [163, 700] width 13 height 13
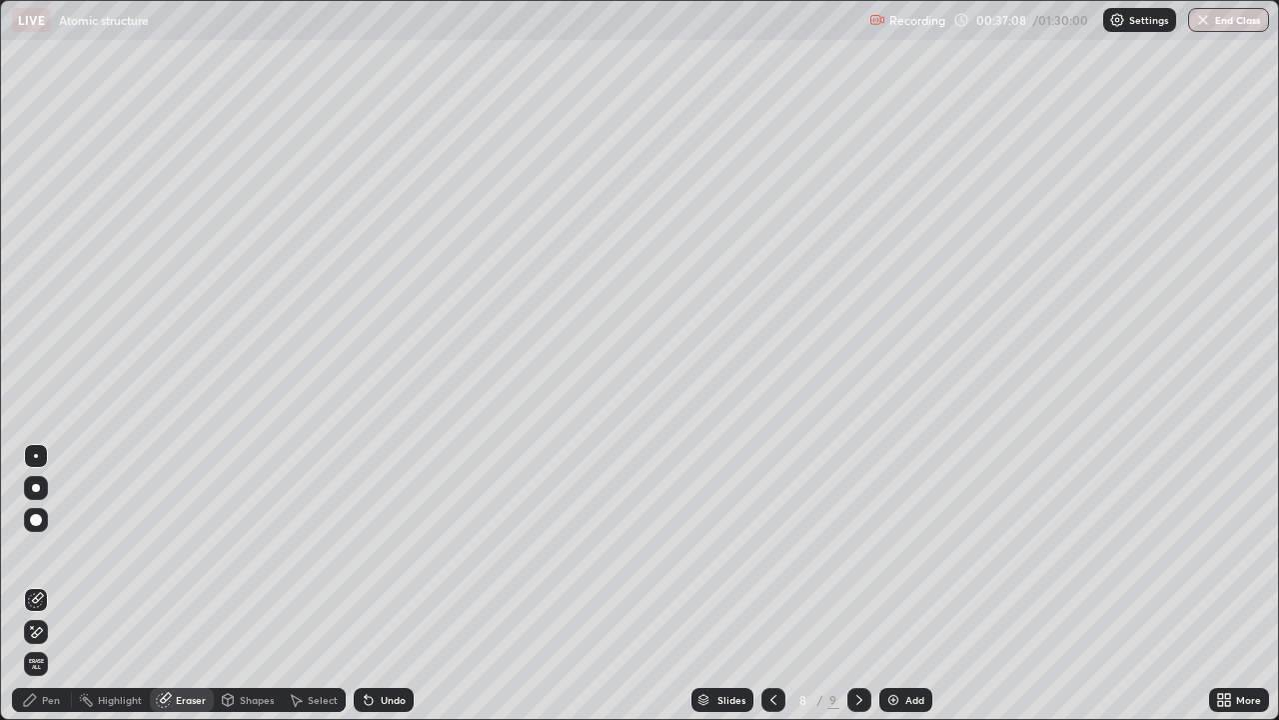
click at [36, 584] on icon at bounding box center [30, 700] width 16 height 16
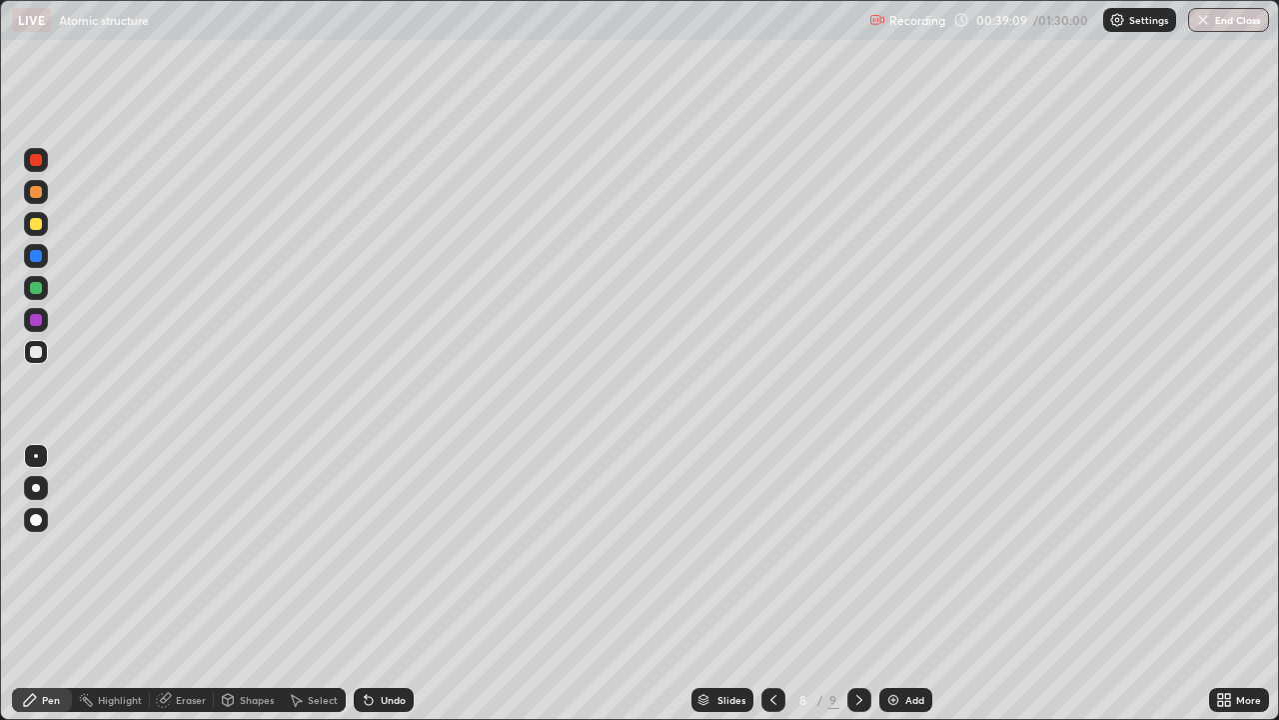
click at [35, 290] on div at bounding box center [36, 288] width 12 height 12
click at [0, 193] on div "Setting up your live class" at bounding box center [639, 360] width 1279 height 720
click at [888, 584] on img at bounding box center [894, 700] width 16 height 16
click at [33, 320] on div at bounding box center [36, 320] width 12 height 12
click at [887, 584] on img at bounding box center [894, 700] width 16 height 16
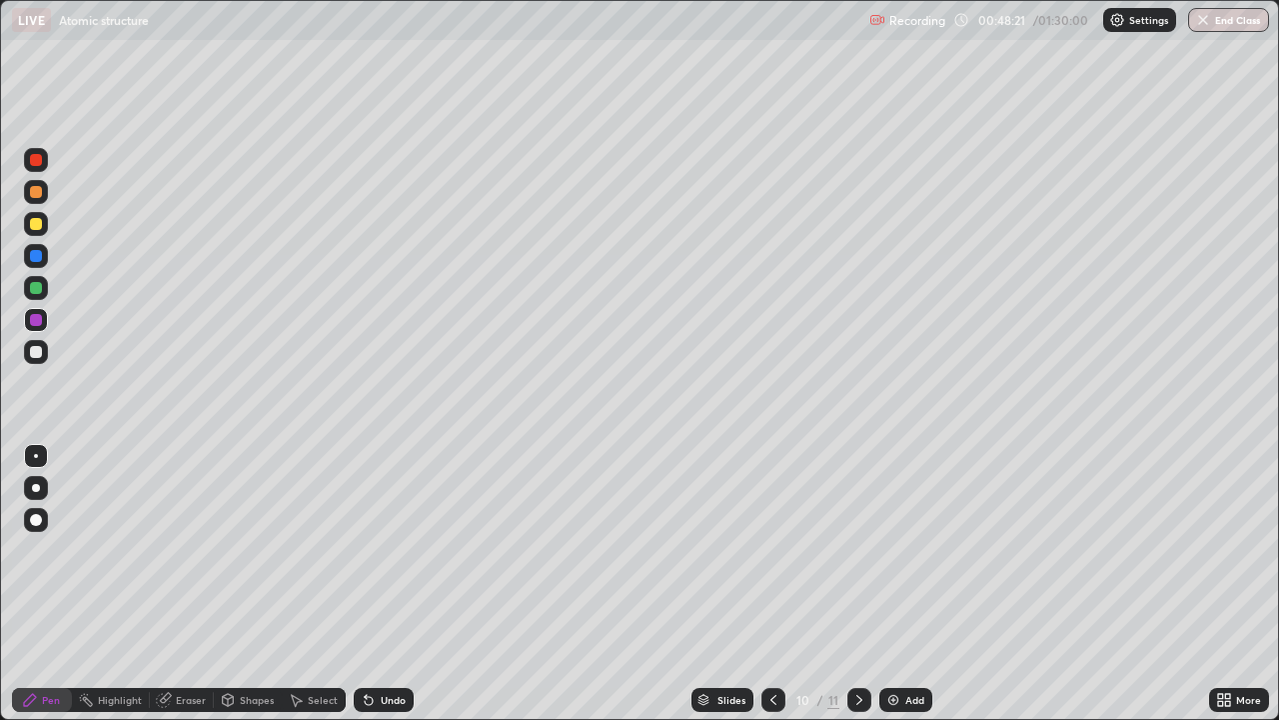
click at [35, 352] on div at bounding box center [36, 352] width 12 height 12
click at [30, 293] on div at bounding box center [36, 288] width 24 height 24
click at [33, 320] on div at bounding box center [36, 320] width 12 height 12
click at [886, 584] on img at bounding box center [894, 700] width 16 height 16
click at [35, 288] on div at bounding box center [36, 288] width 12 height 12
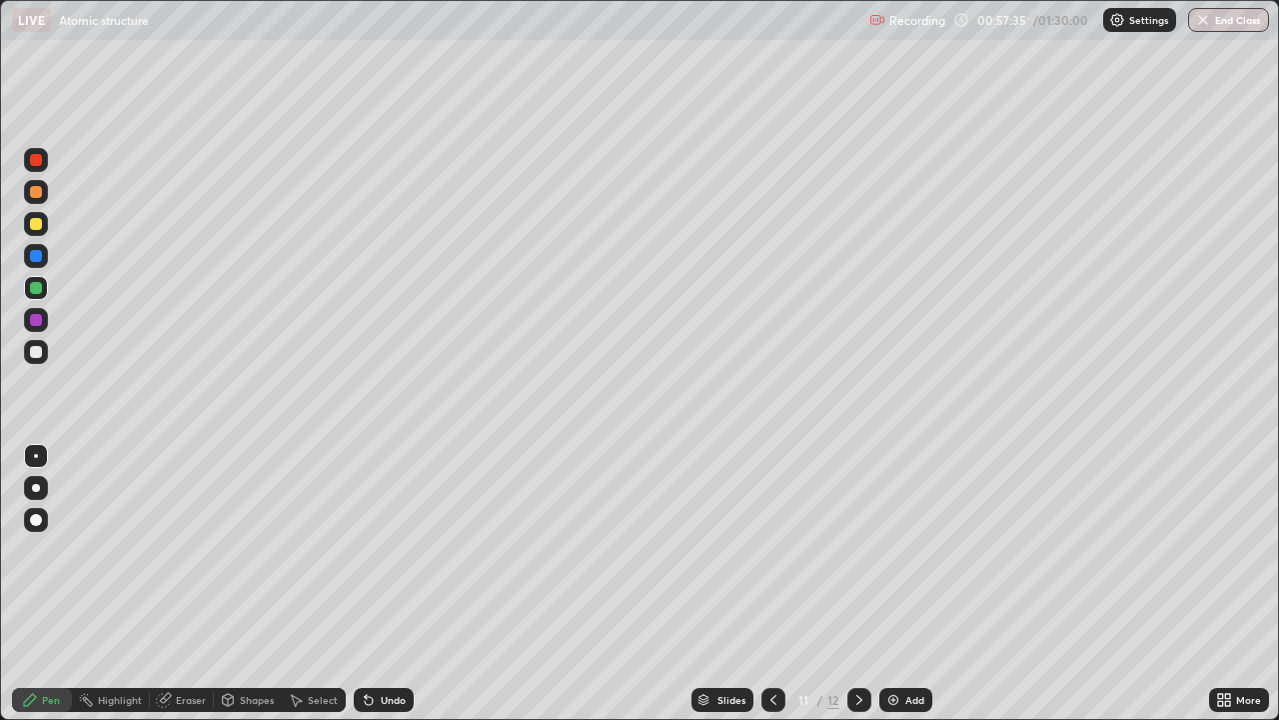
click at [772, 584] on icon at bounding box center [774, 700] width 16 height 16
click at [37, 256] on div at bounding box center [36, 256] width 12 height 12
click at [34, 258] on div at bounding box center [36, 256] width 12 height 12
click at [30, 352] on div at bounding box center [36, 352] width 12 height 12
click at [370, 584] on icon at bounding box center [369, 700] width 16 height 16
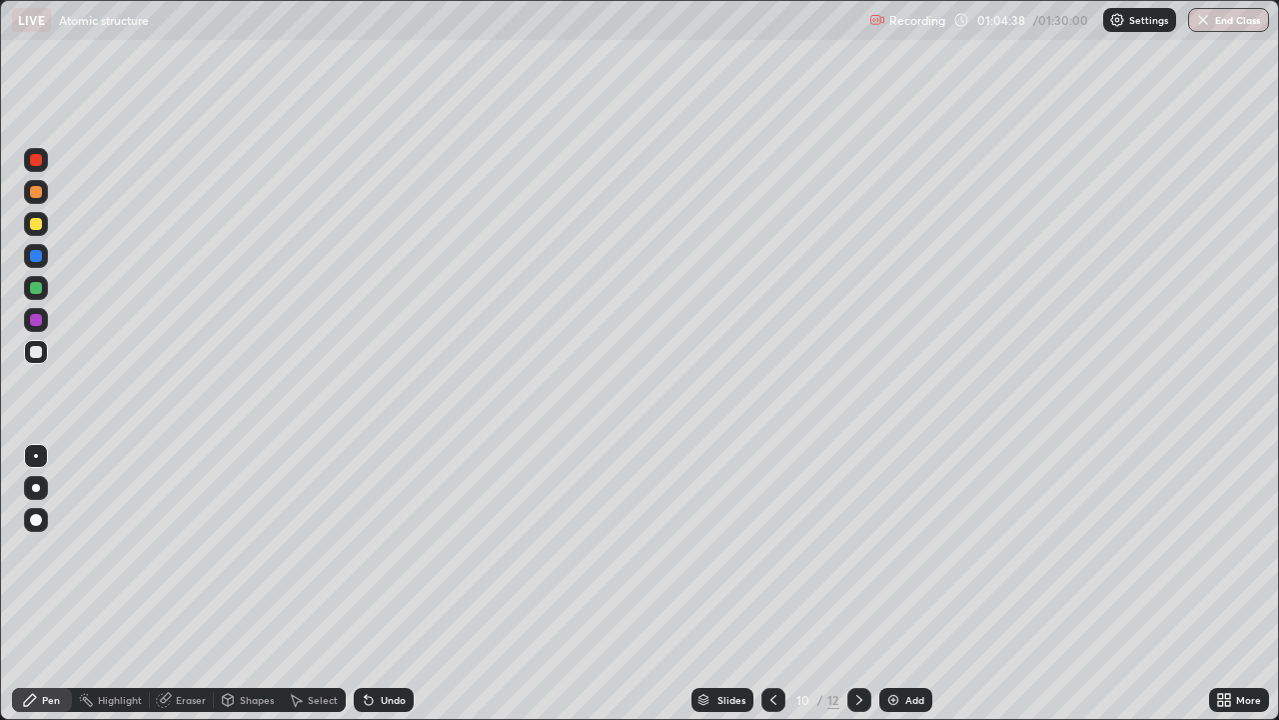
click at [1224, 18] on button "End Class" at bounding box center [1228, 20] width 81 height 24
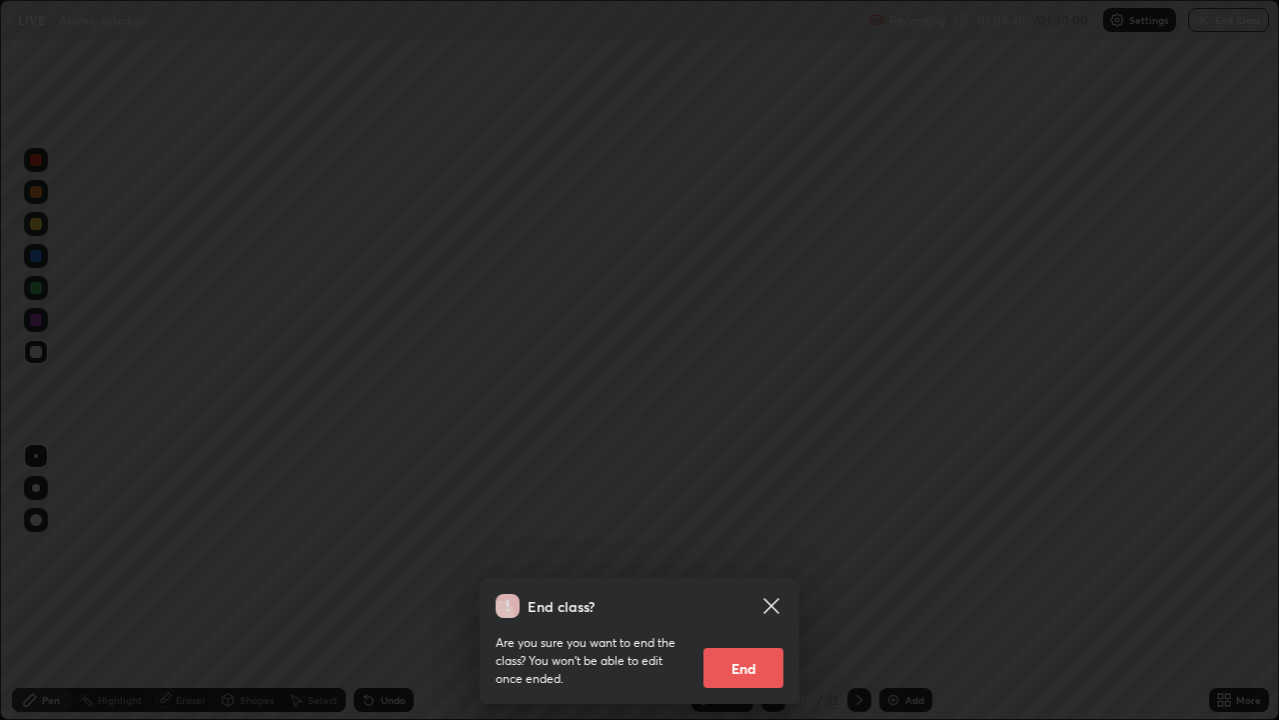
click at [741, 584] on button "End" at bounding box center [744, 668] width 80 height 40
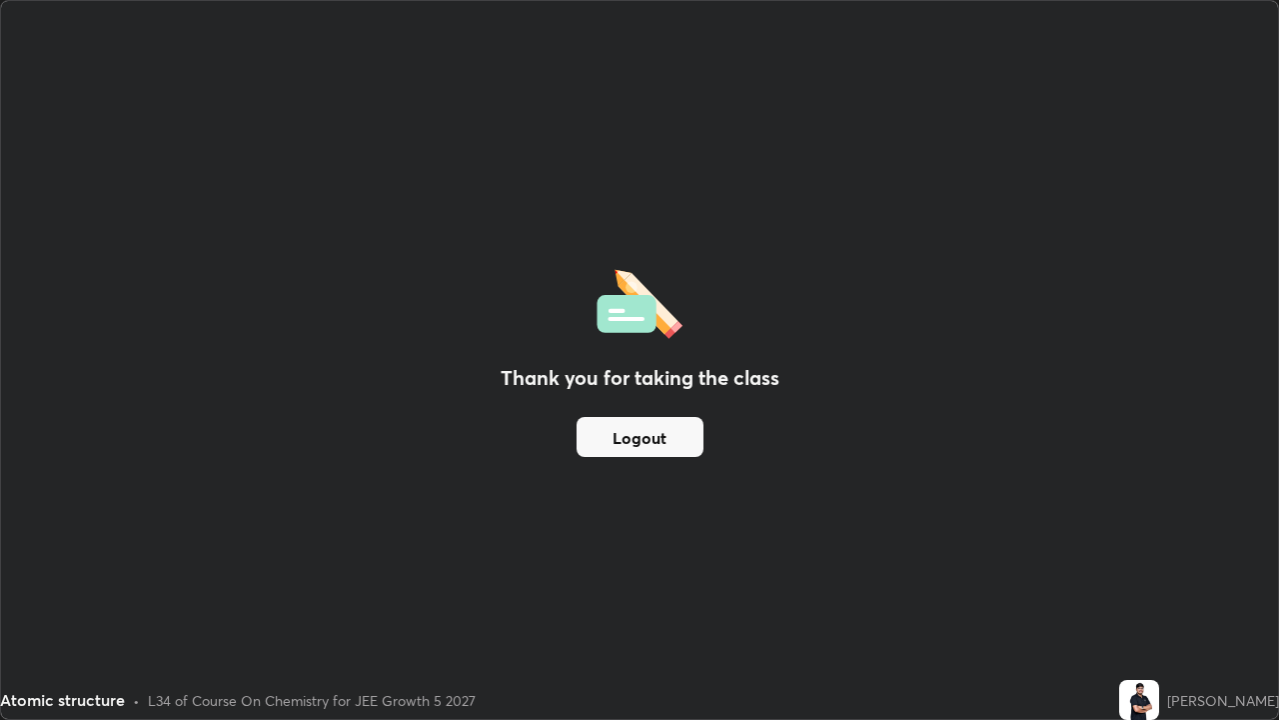
click at [641, 435] on button "Logout" at bounding box center [640, 437] width 127 height 40
